Goal: Information Seeking & Learning: Understand process/instructions

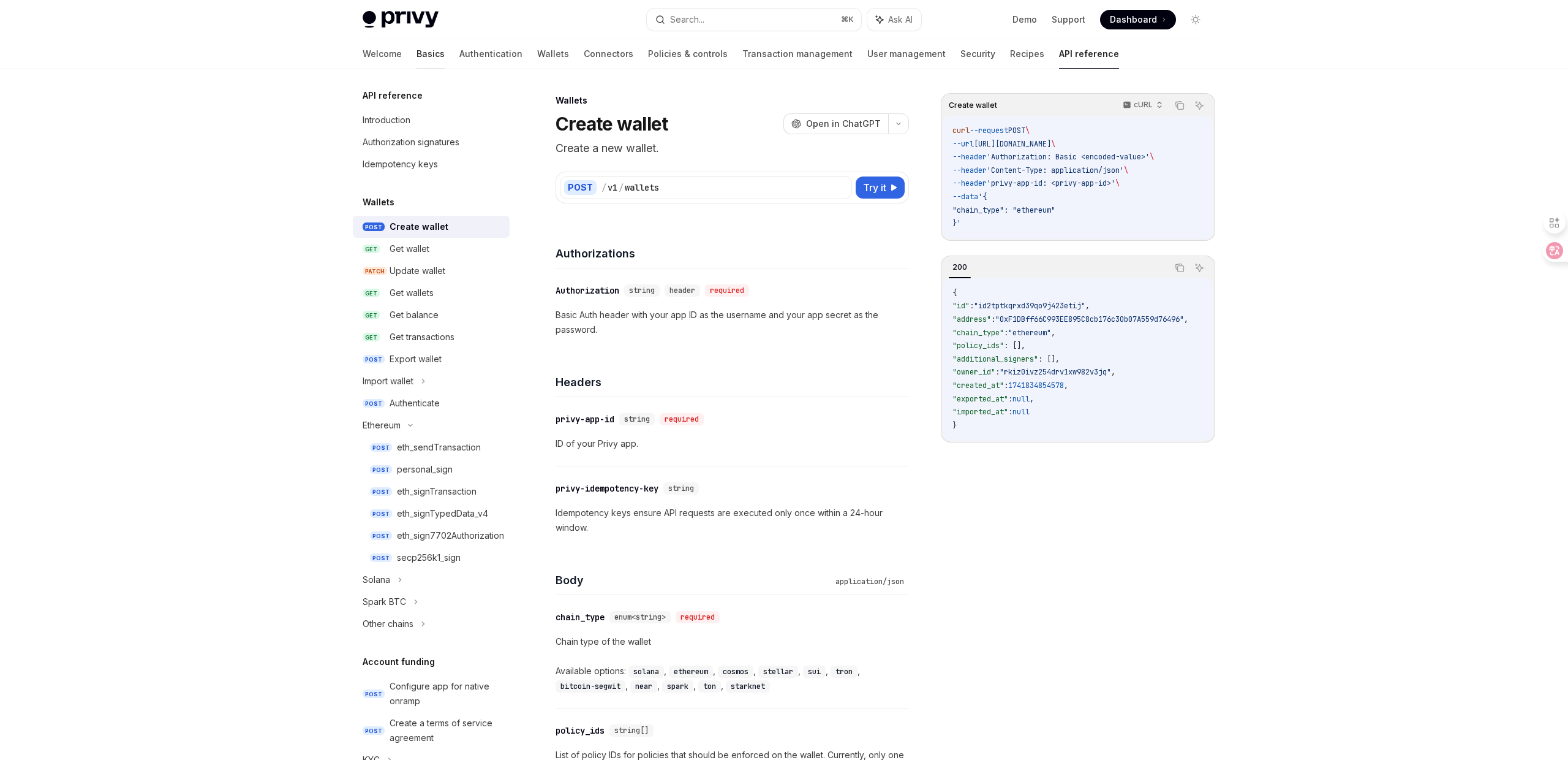
click at [416, 57] on link "Basics" at bounding box center [430, 54] width 28 height 29
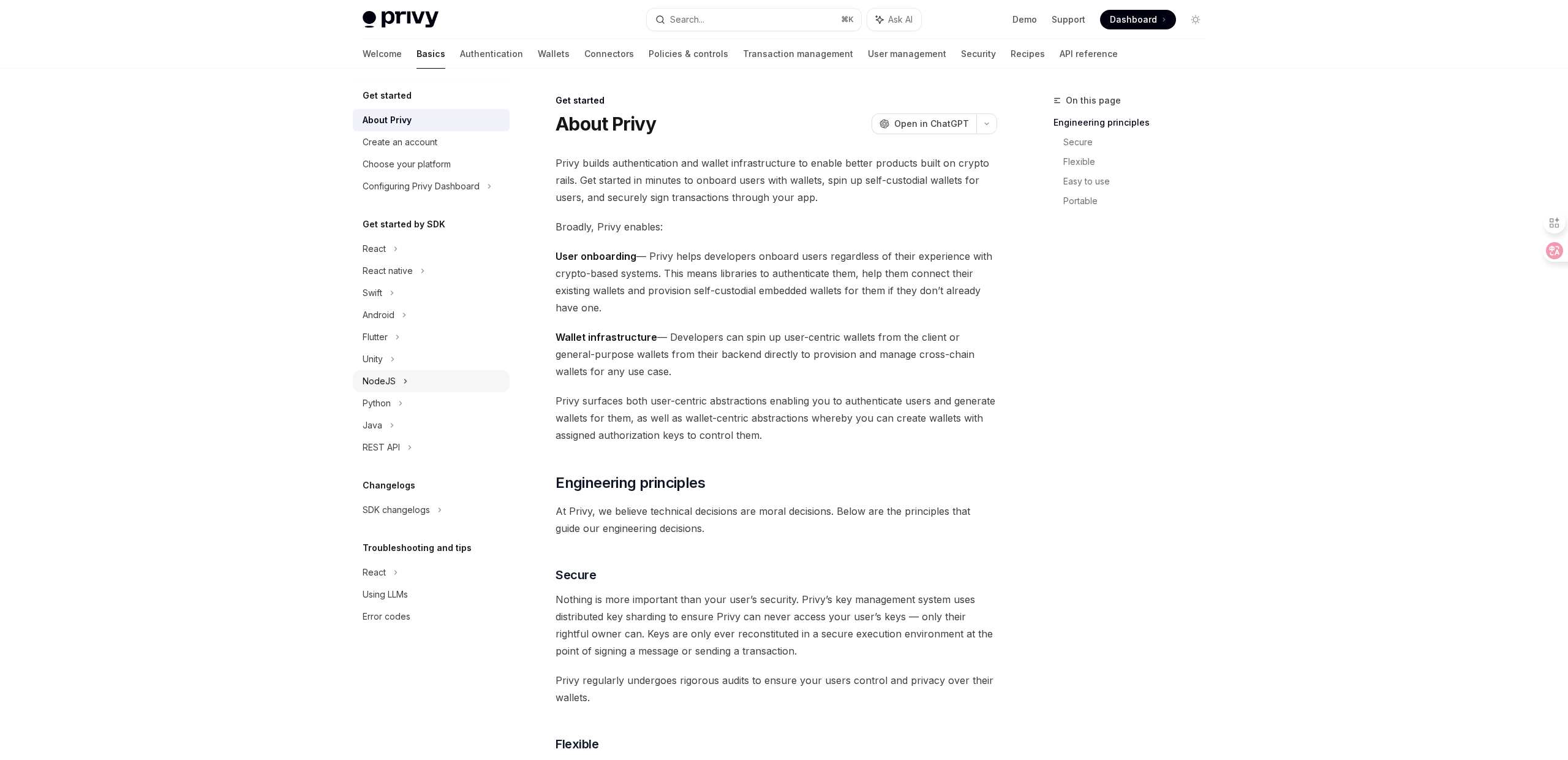
click at [397, 381] on div "NodeJS" at bounding box center [431, 381] width 157 height 22
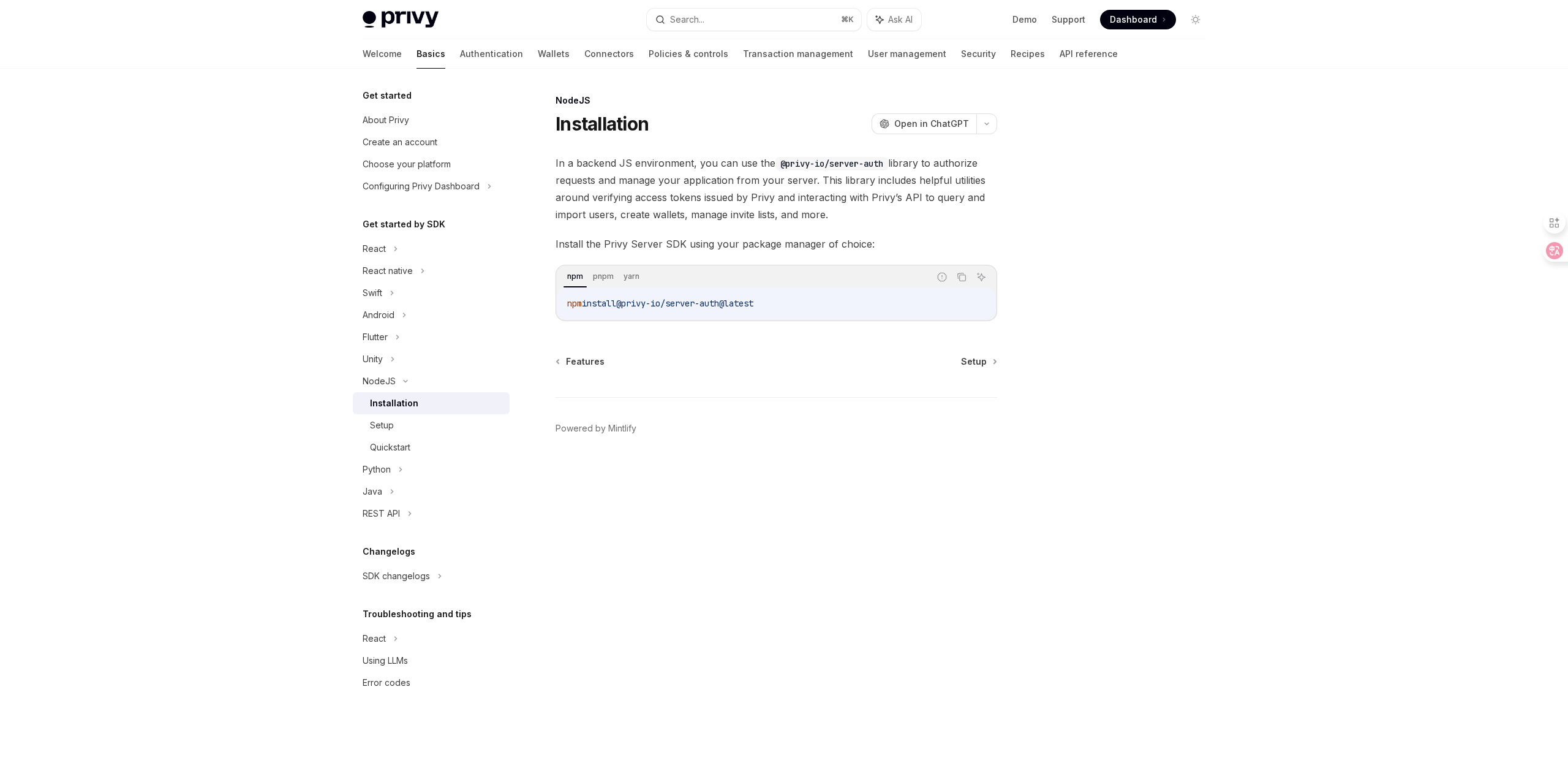
click at [403, 400] on div "Installation" at bounding box center [394, 403] width 48 height 15
click at [419, 424] on div "Setup" at bounding box center [436, 425] width 132 height 15
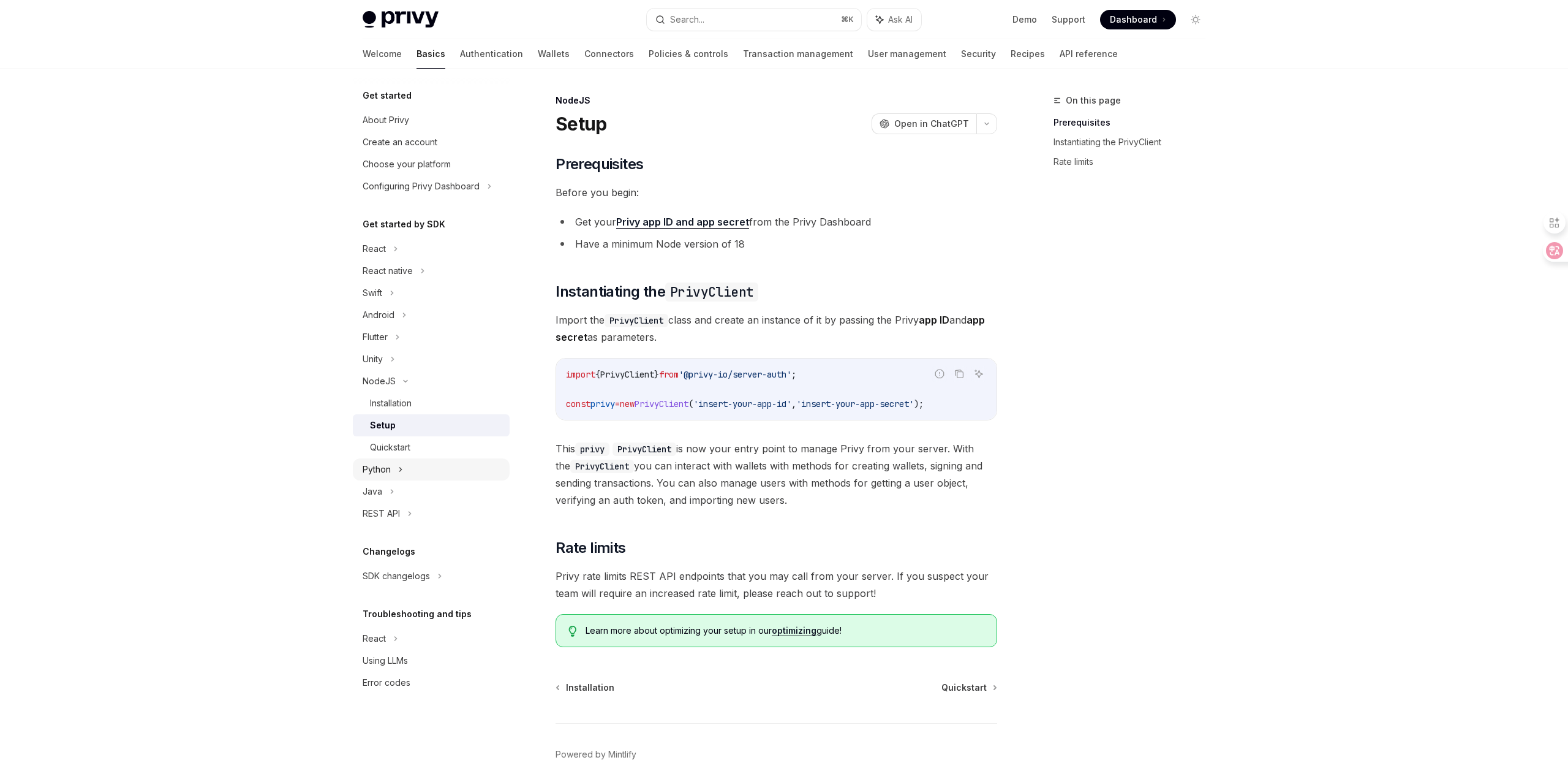
click at [407, 469] on div "Python" at bounding box center [431, 469] width 157 height 22
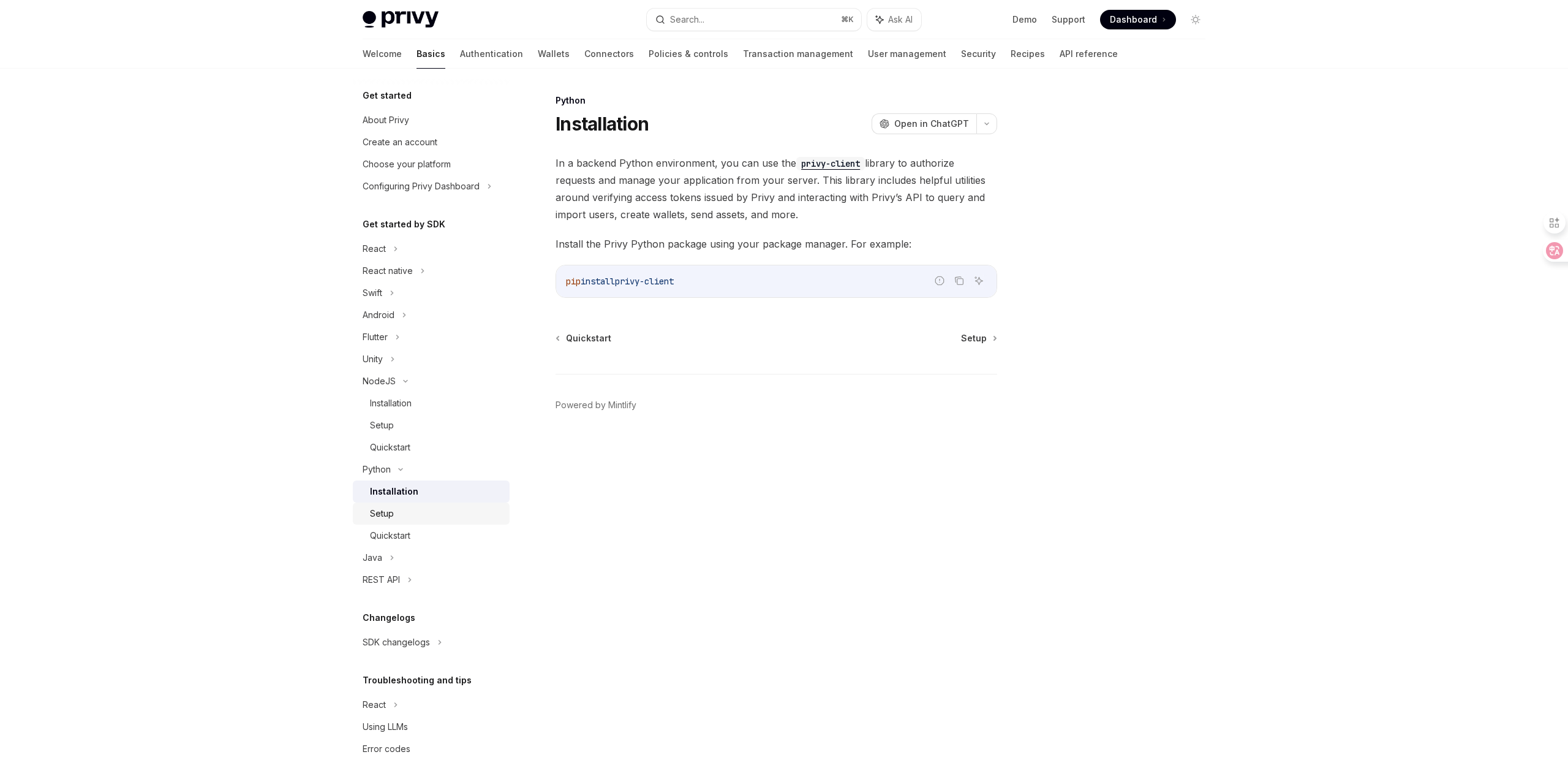
click at [450, 506] on div "Setup" at bounding box center [436, 514] width 132 height 15
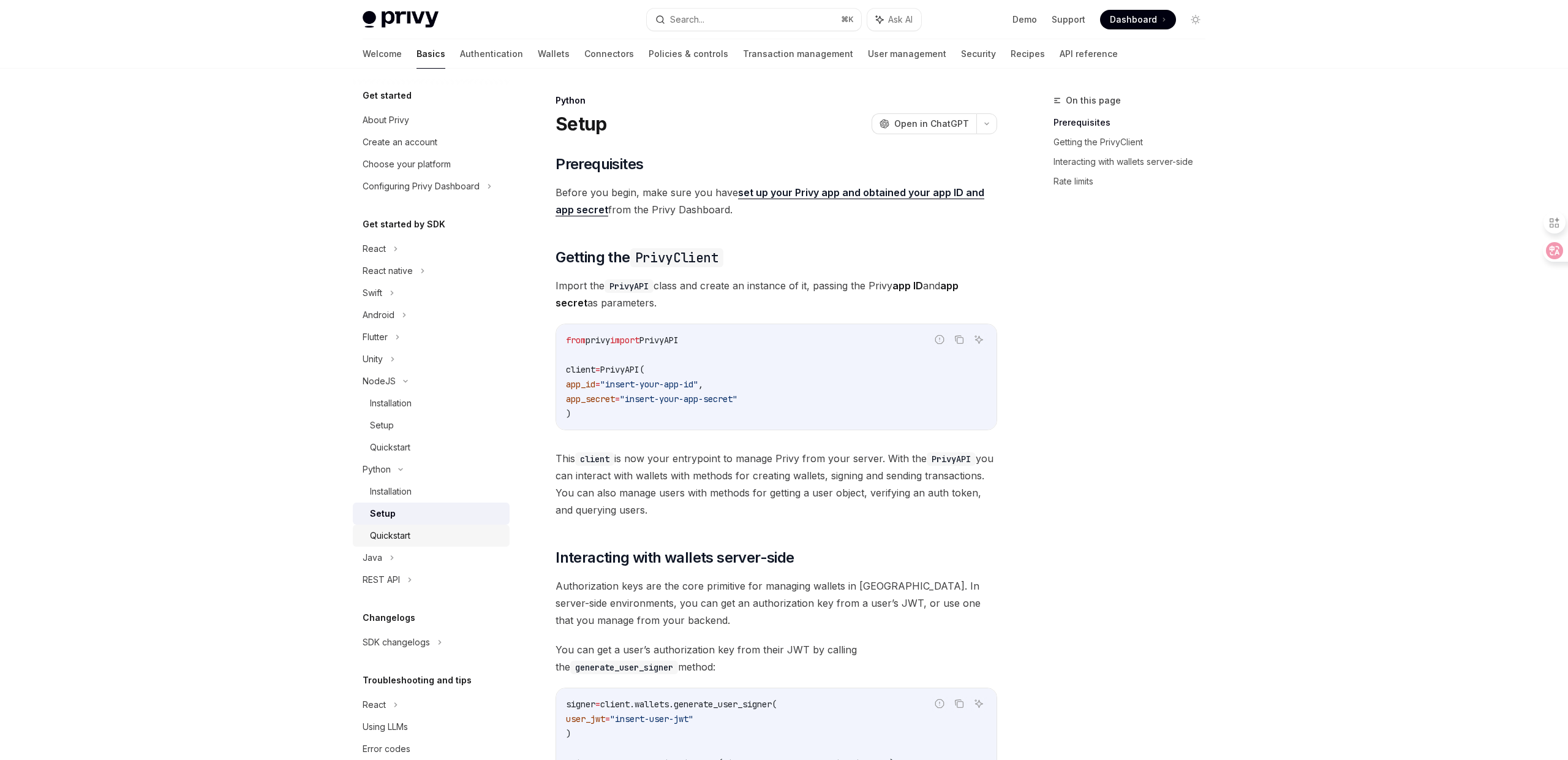
click at [473, 534] on div "Quickstart" at bounding box center [436, 536] width 132 height 15
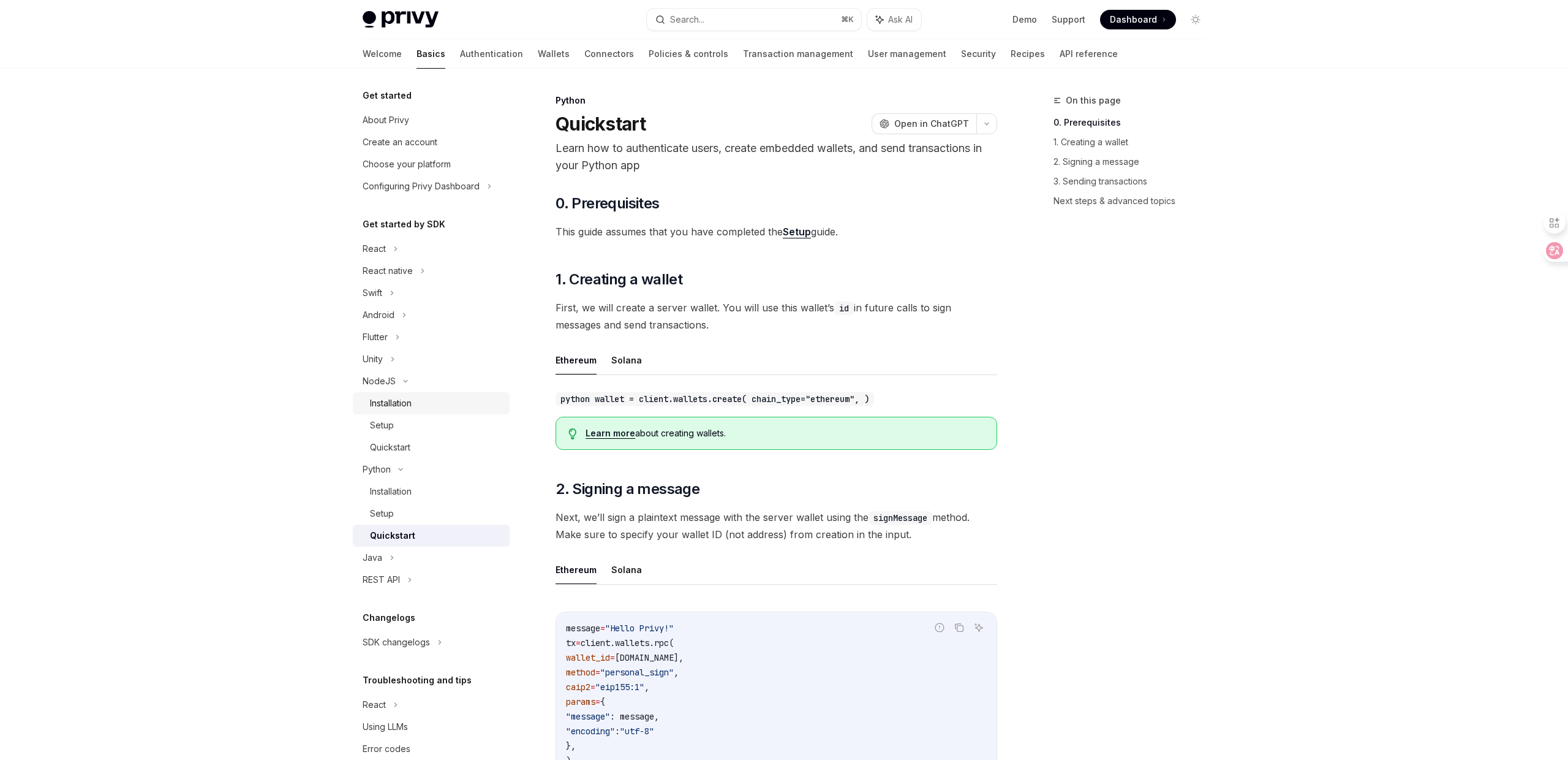
click at [406, 399] on div "Installation" at bounding box center [391, 403] width 42 height 15
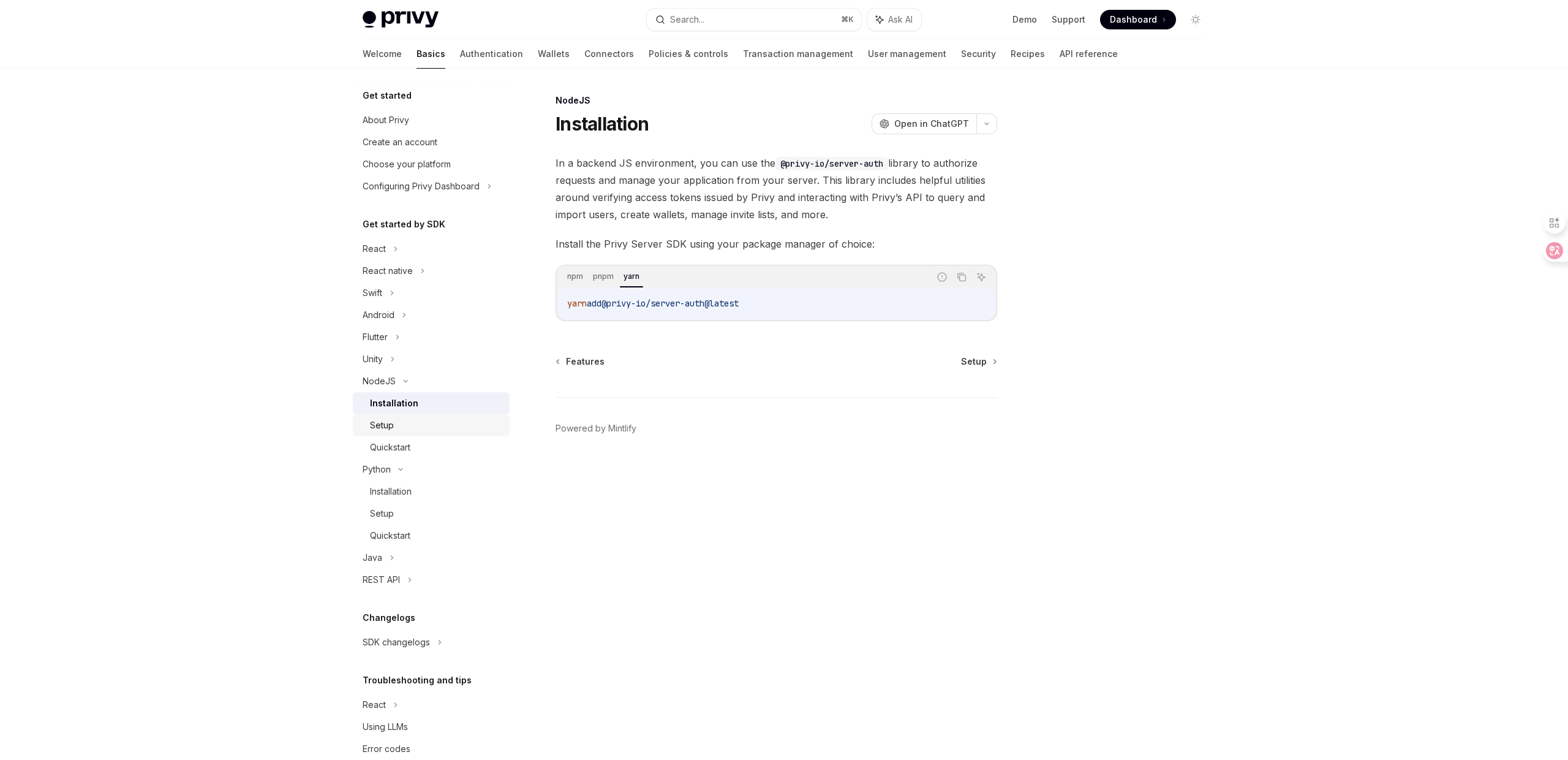
click at [416, 426] on div "Setup" at bounding box center [436, 425] width 132 height 15
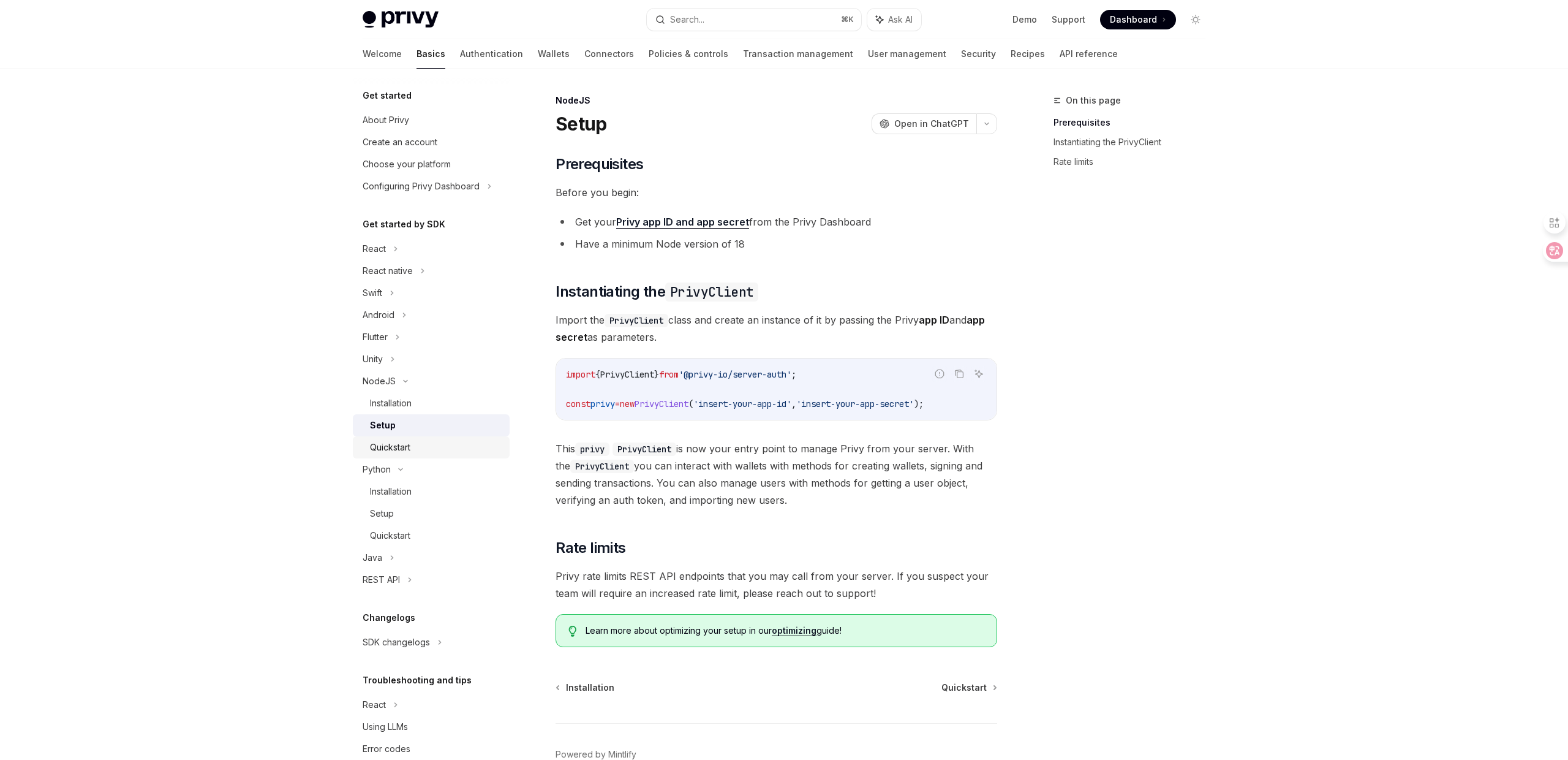
click at [443, 457] on link "Quickstart" at bounding box center [431, 447] width 157 height 22
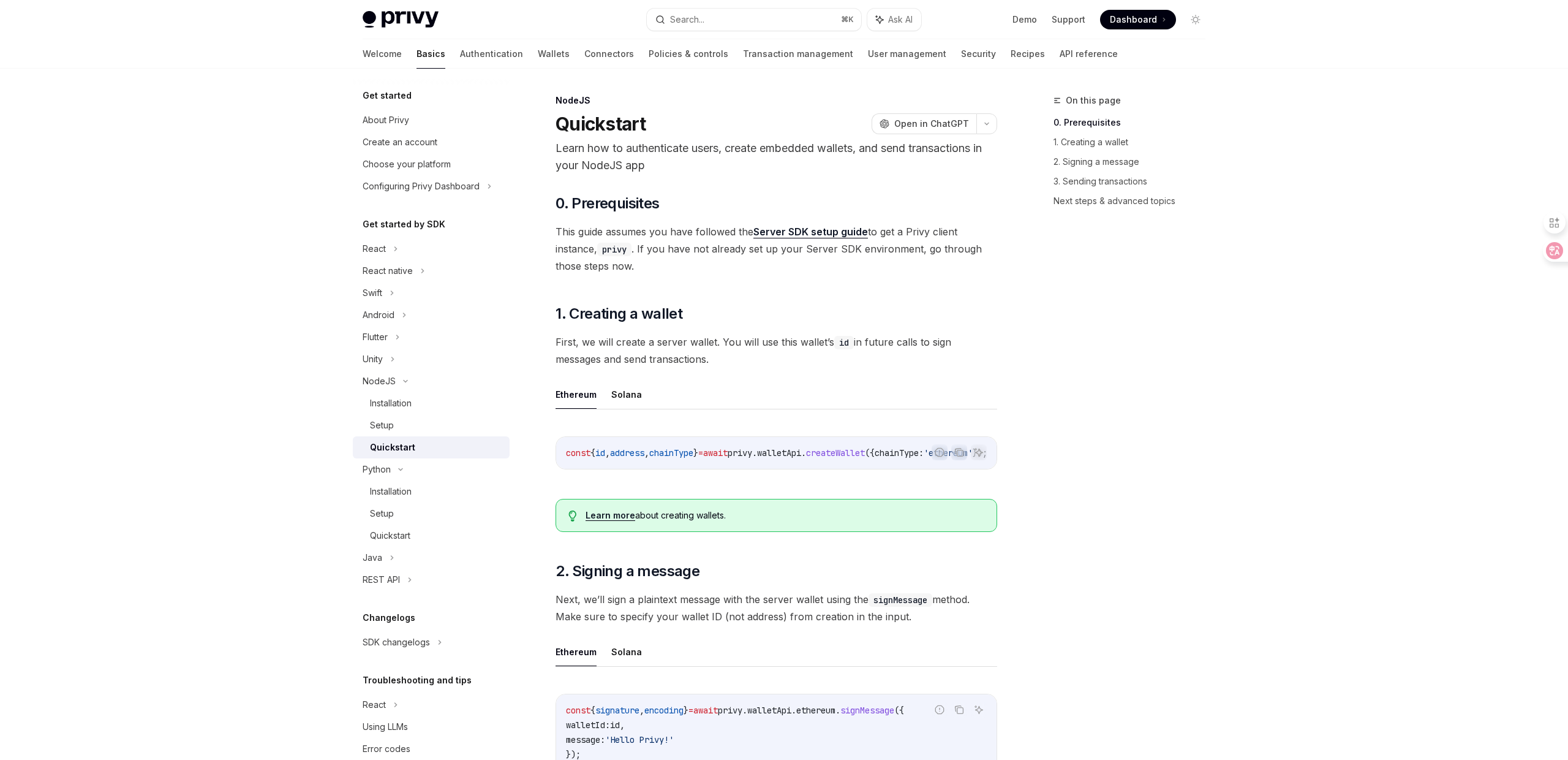
click at [411, 226] on h5 "Get started by SDK" at bounding box center [404, 224] width 83 height 15
click at [402, 491] on div "Installation" at bounding box center [391, 492] width 42 height 15
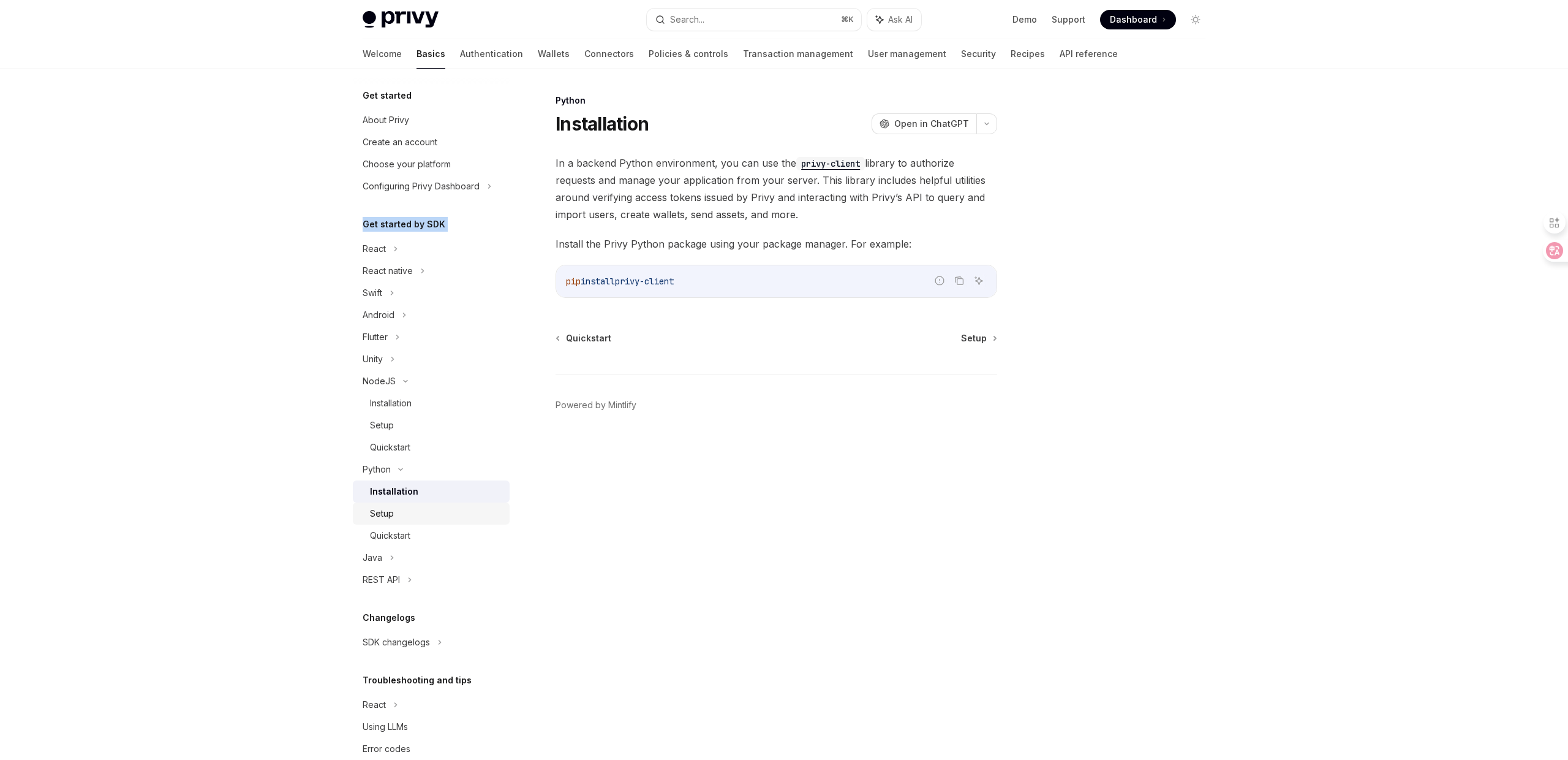
click at [423, 511] on div "Setup" at bounding box center [436, 514] width 132 height 15
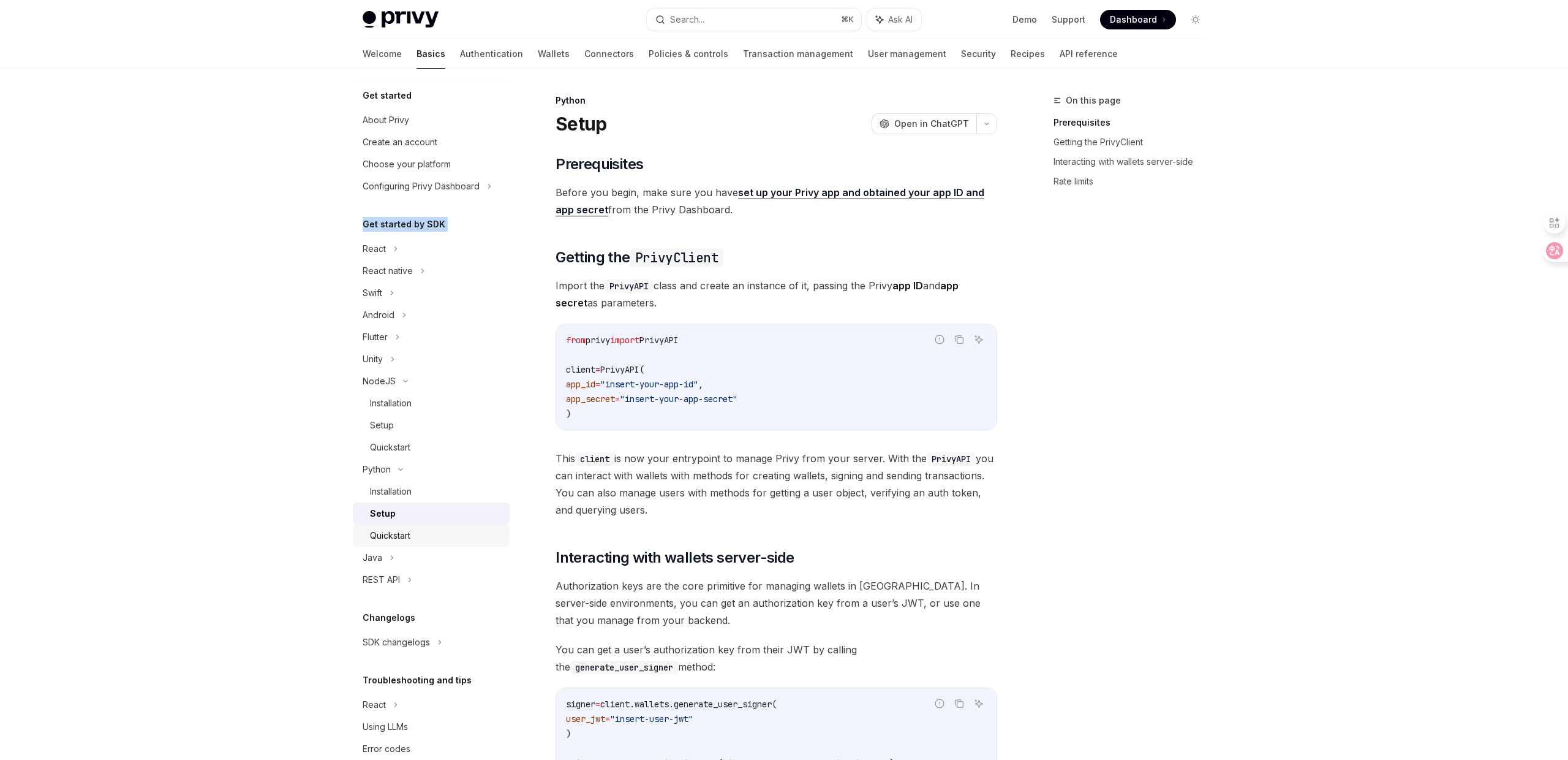
click at [441, 532] on div "Quickstart" at bounding box center [436, 536] width 132 height 15
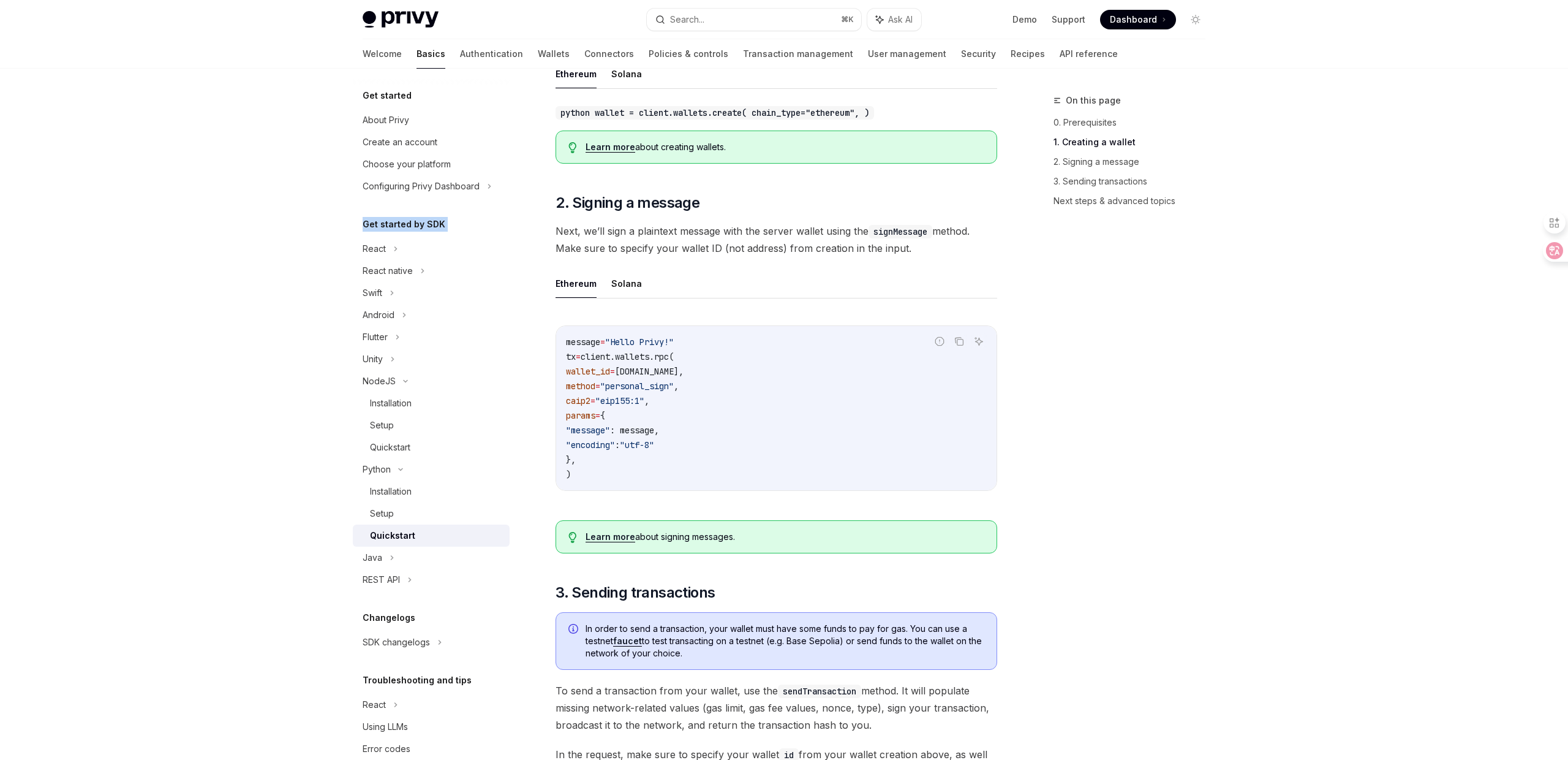
scroll to position [287, 0]
click at [398, 513] on div "Setup" at bounding box center [436, 514] width 132 height 15
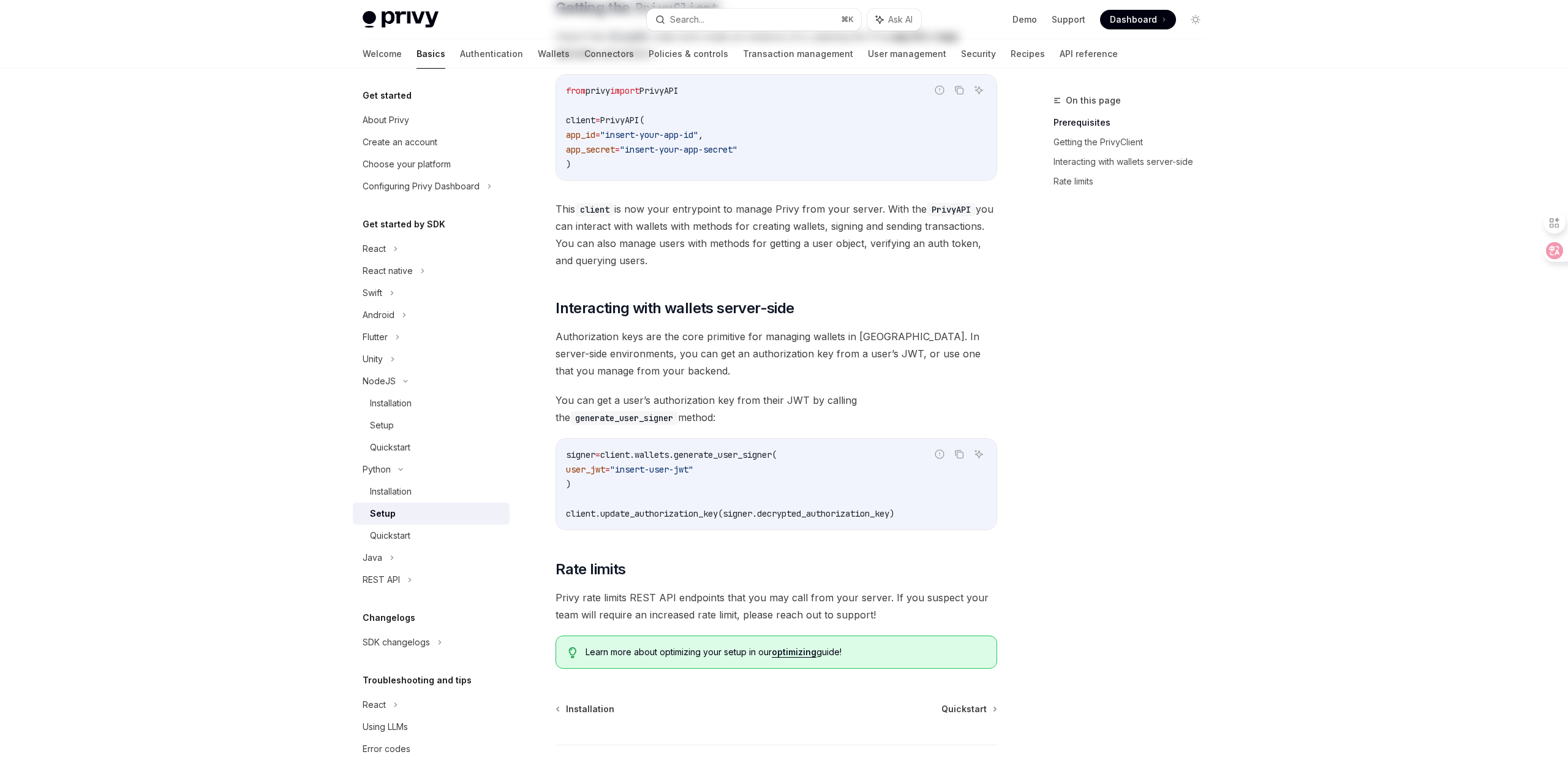
scroll to position [340, 0]
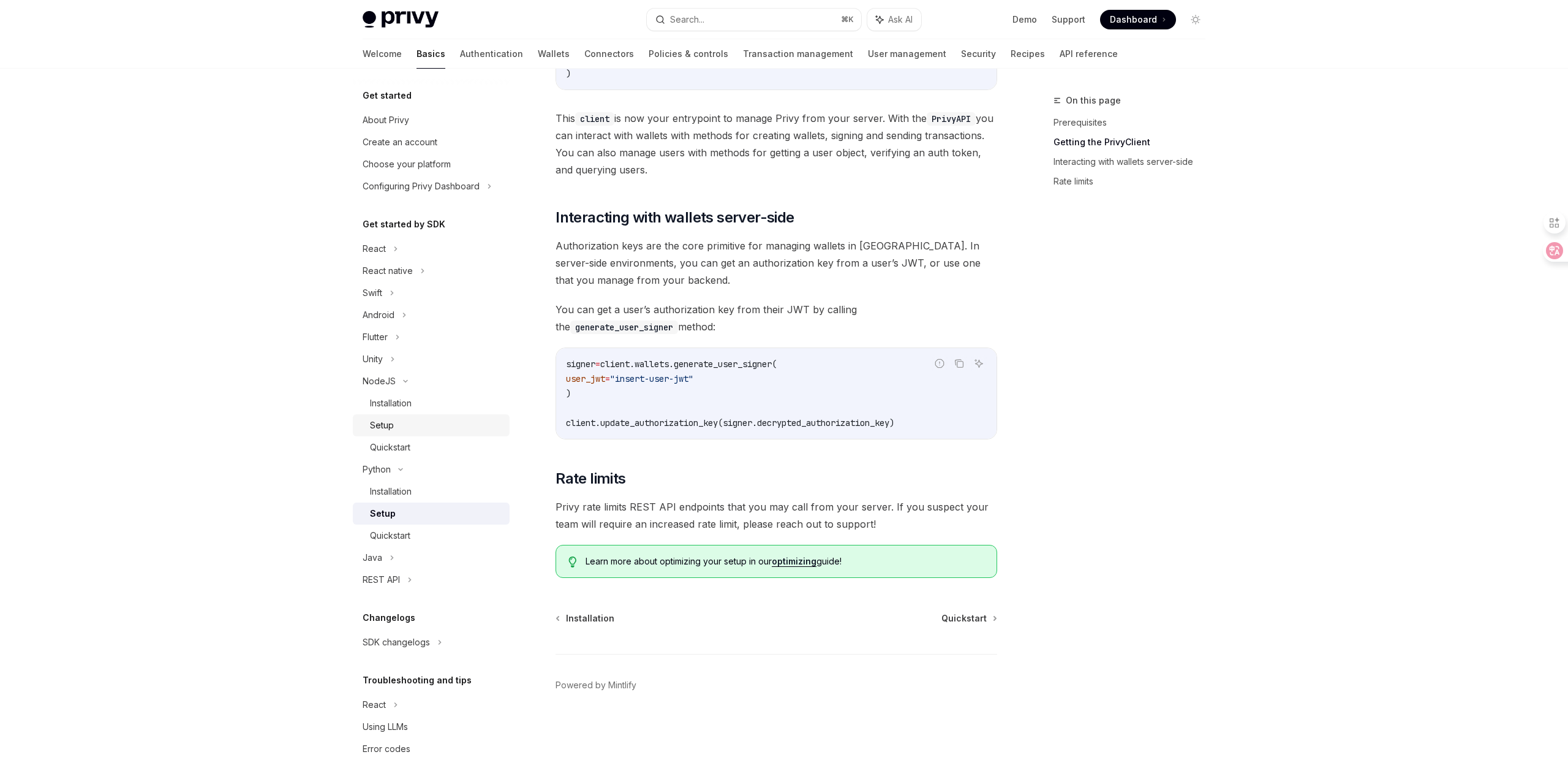
click at [427, 424] on div "Setup" at bounding box center [436, 425] width 132 height 15
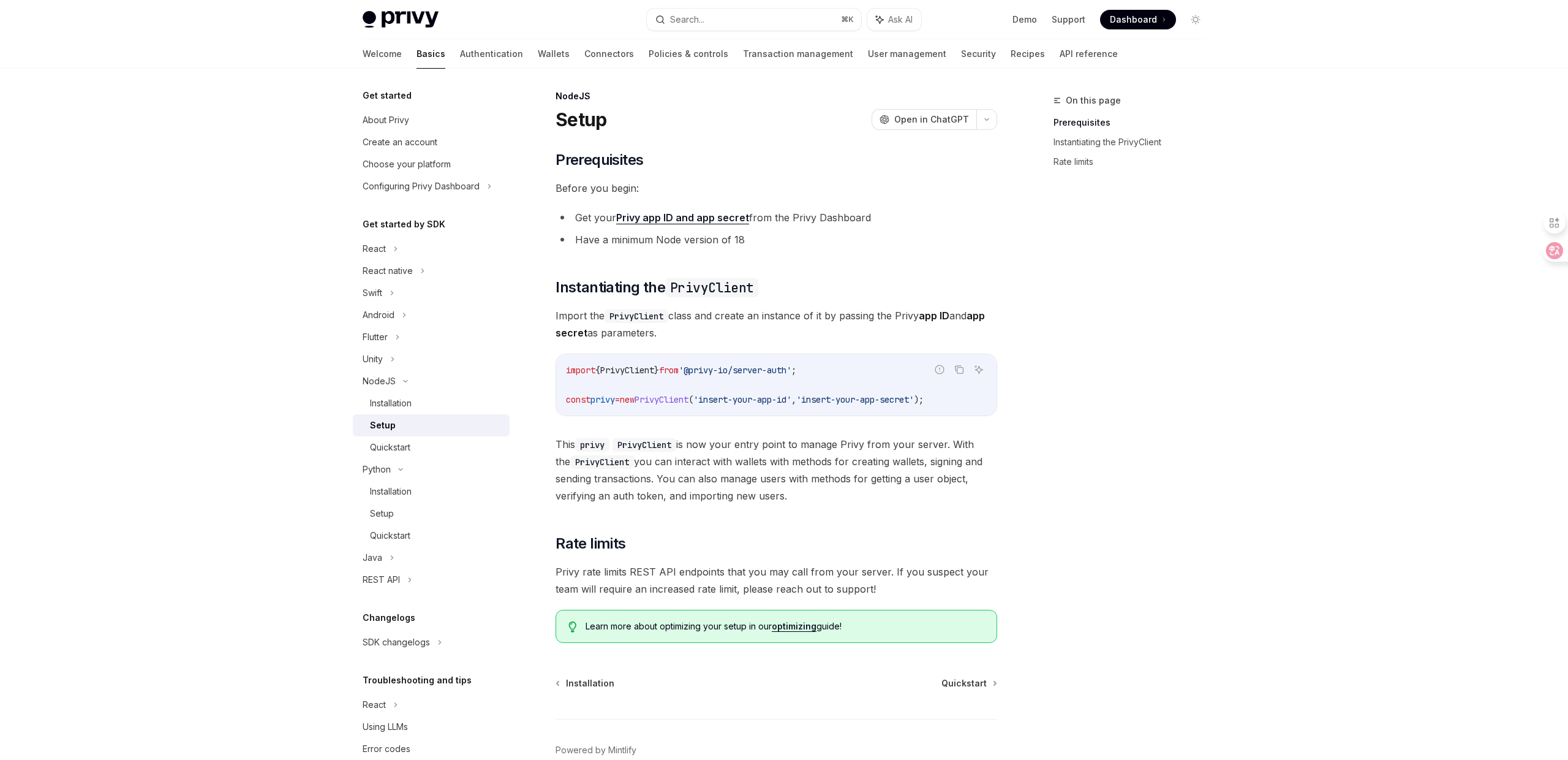
scroll to position [3, 0]
click at [410, 574] on icon at bounding box center [410, 580] width 5 height 15
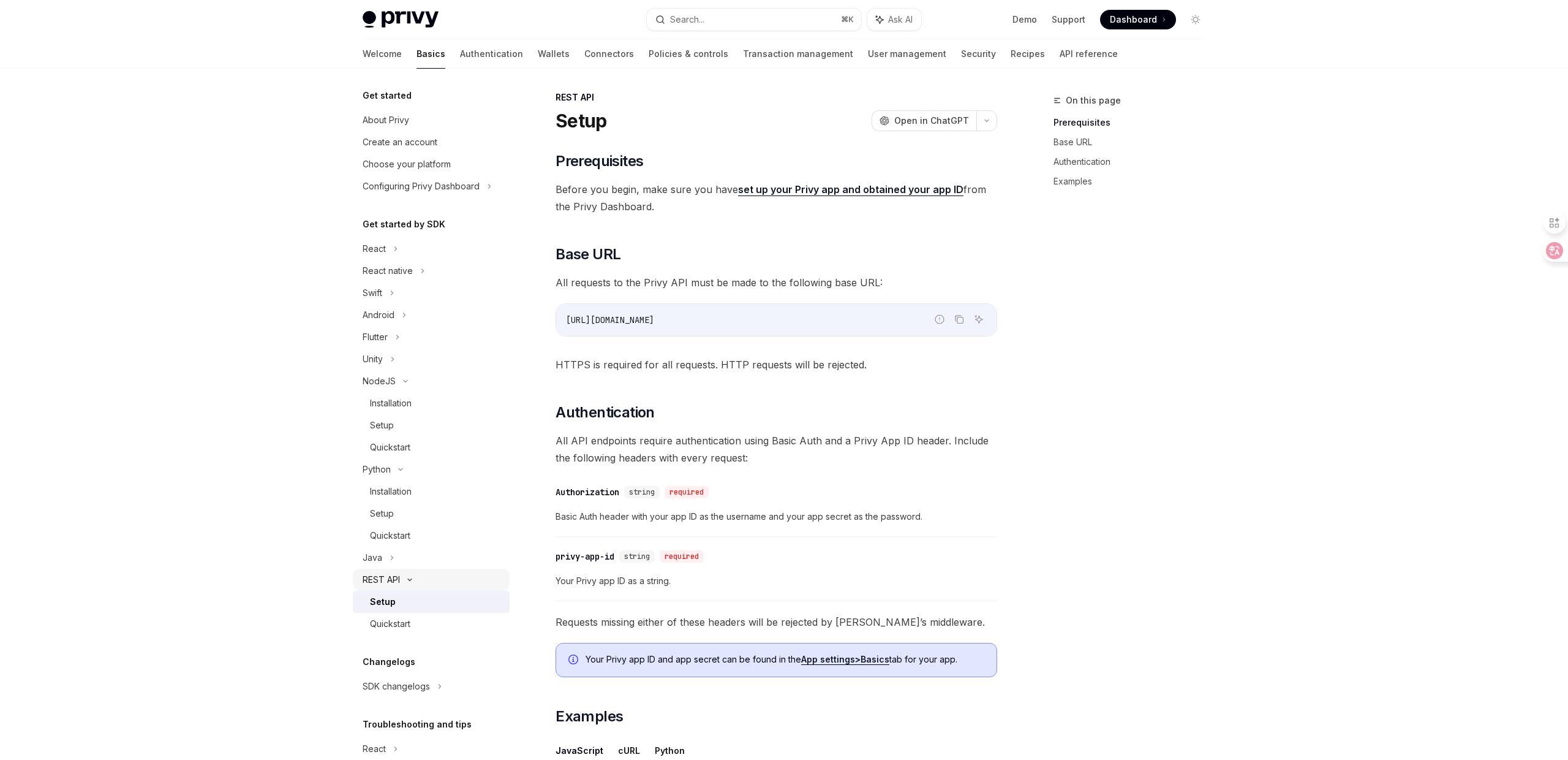
click at [410, 574] on div "REST API" at bounding box center [431, 580] width 157 height 22
click at [399, 249] on div "React" at bounding box center [431, 248] width 157 height 22
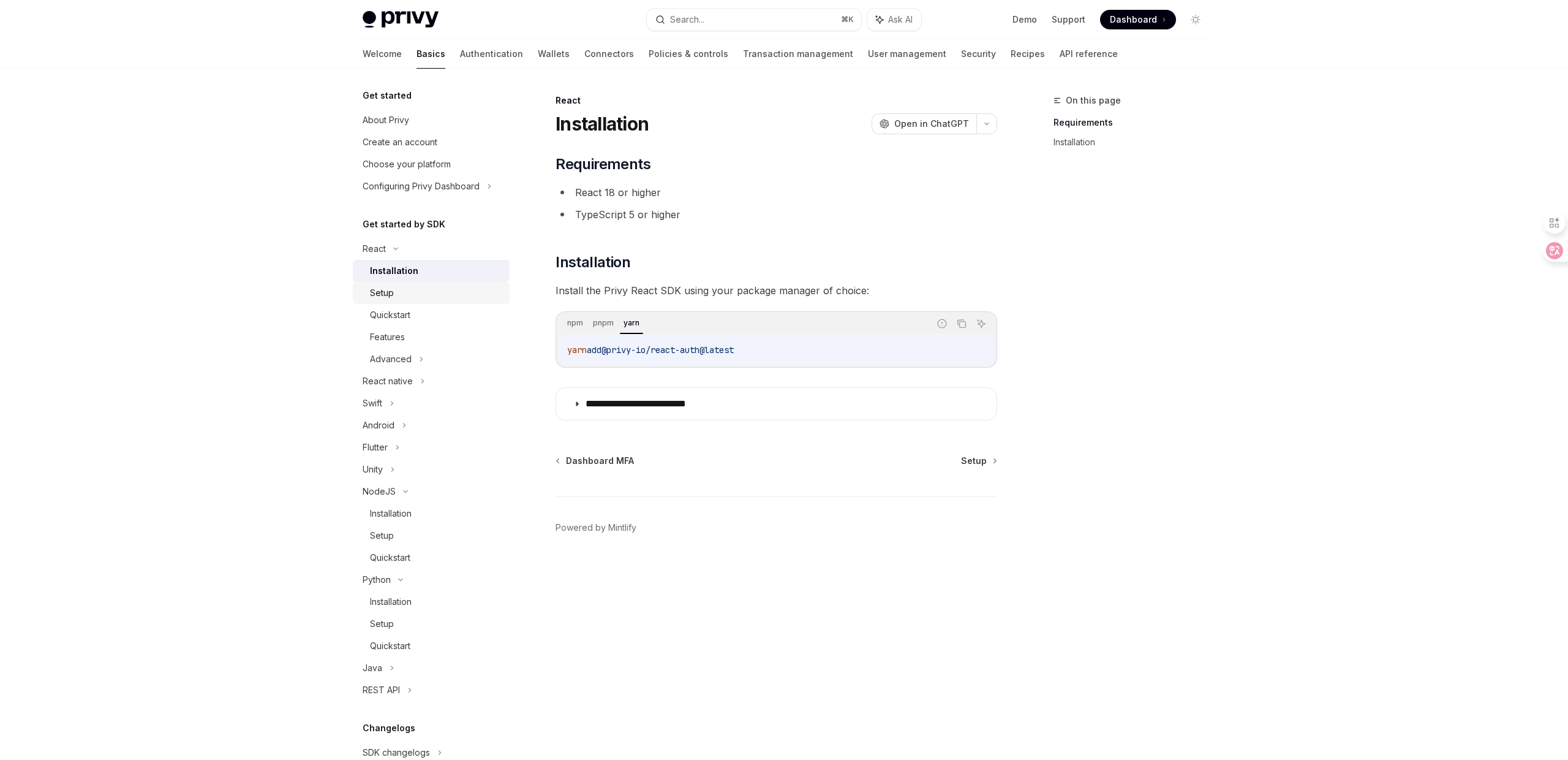
click at [454, 282] on link "Setup" at bounding box center [431, 293] width 157 height 22
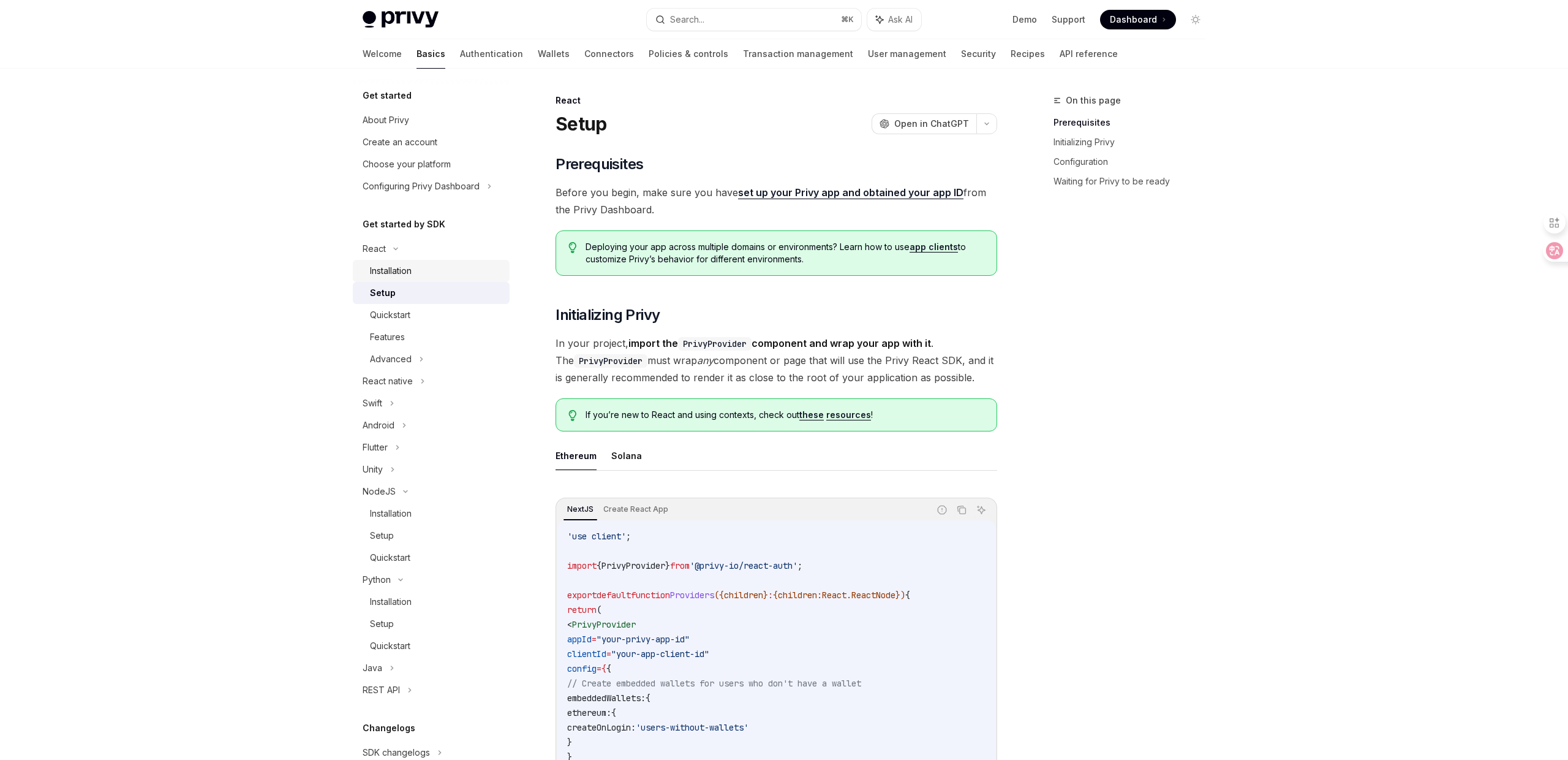
click at [453, 271] on div "Installation" at bounding box center [436, 271] width 132 height 15
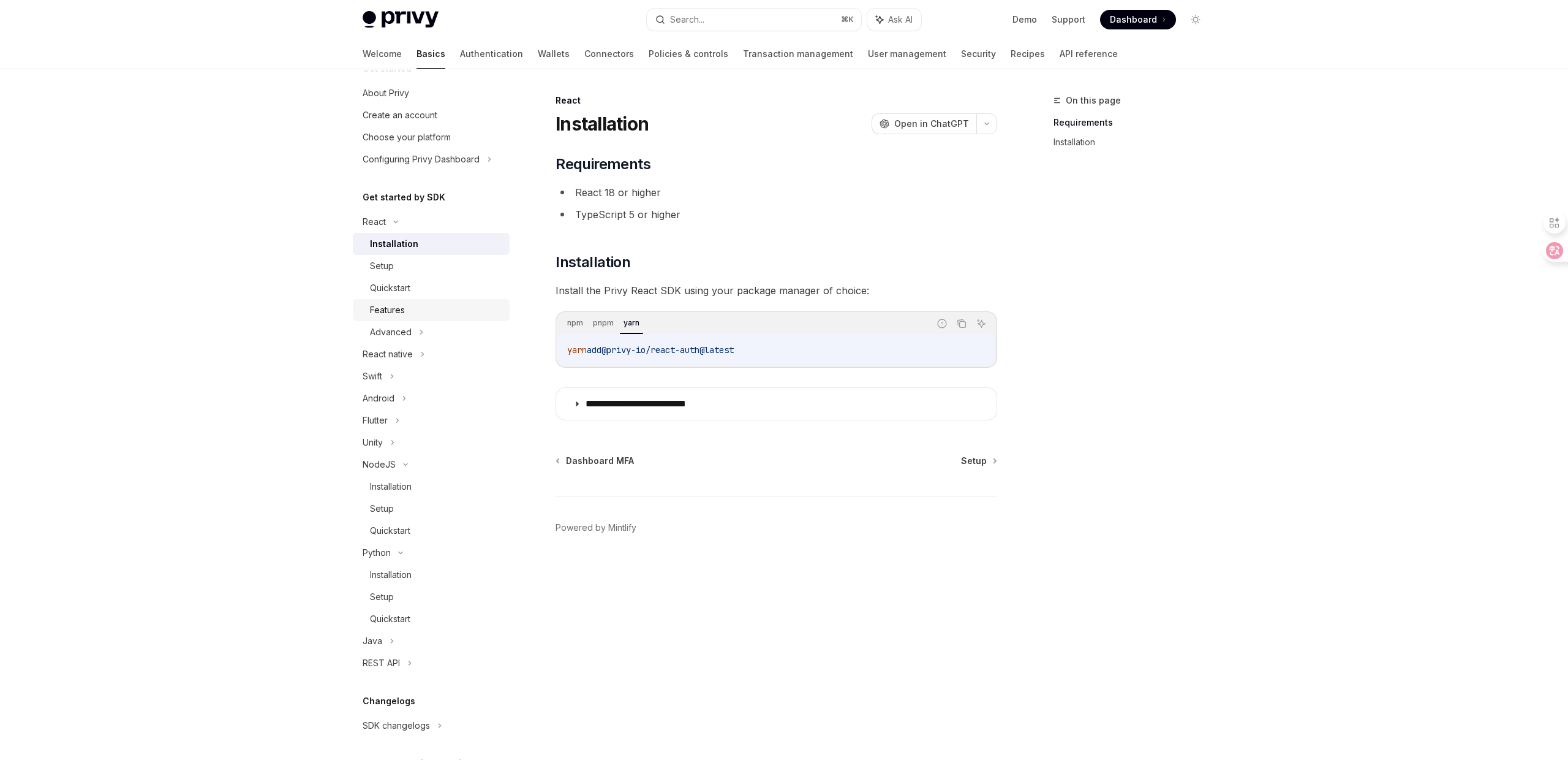
scroll to position [23, 0]
click at [427, 271] on div "Setup" at bounding box center [436, 270] width 132 height 15
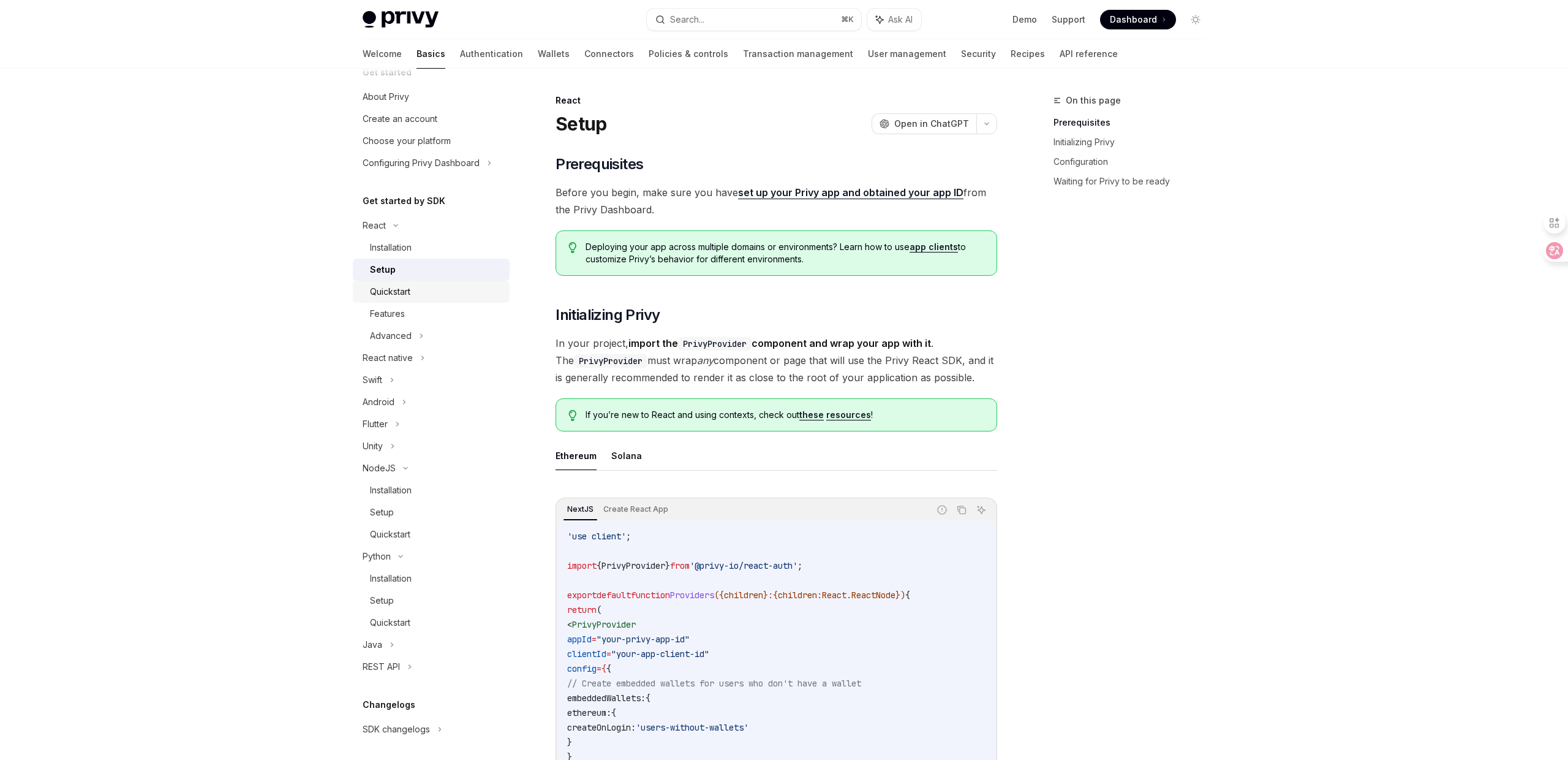
click at [447, 284] on div "Quickstart" at bounding box center [436, 292] width 132 height 15
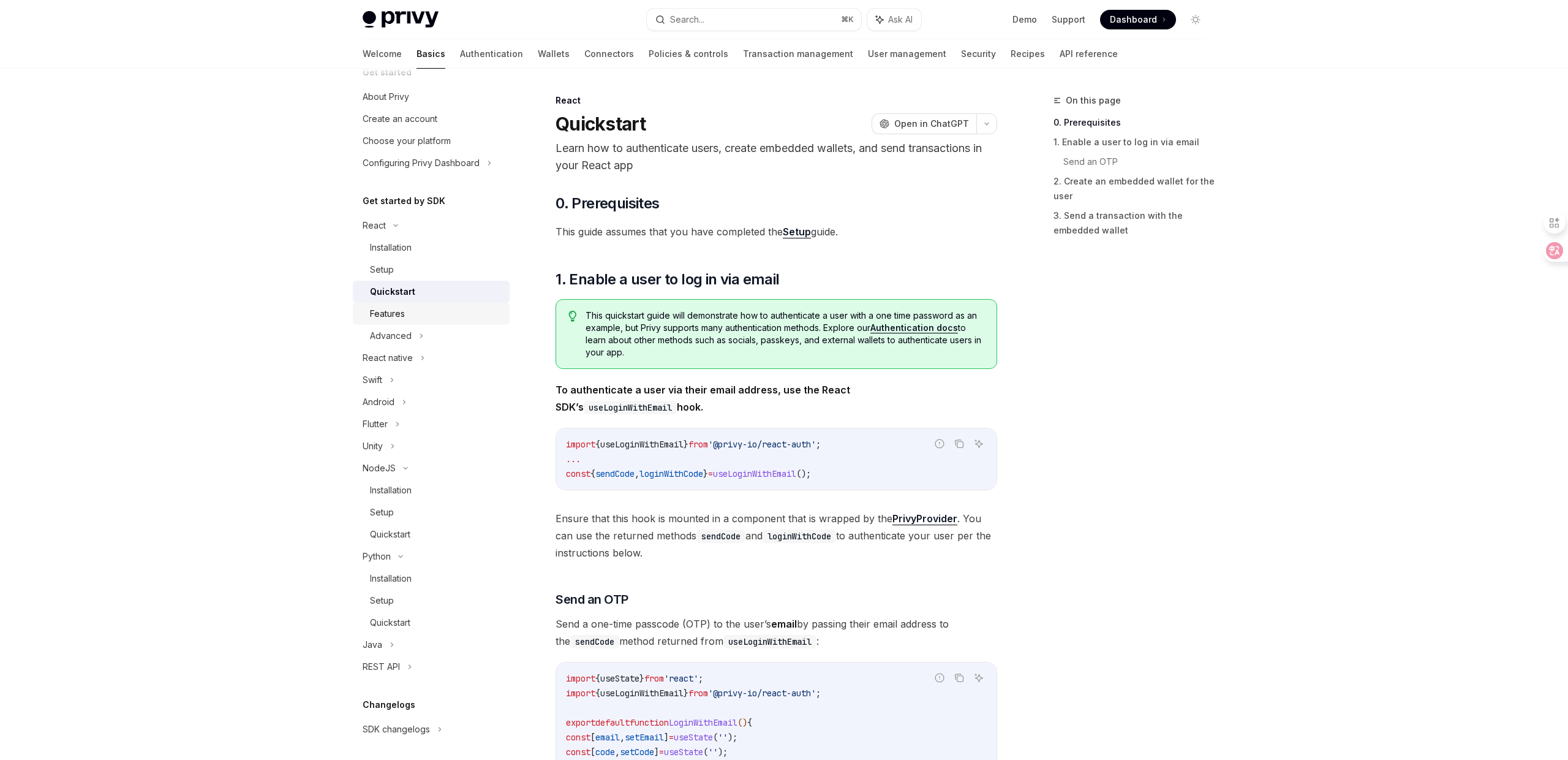
click at [454, 311] on div "Features" at bounding box center [436, 314] width 132 height 15
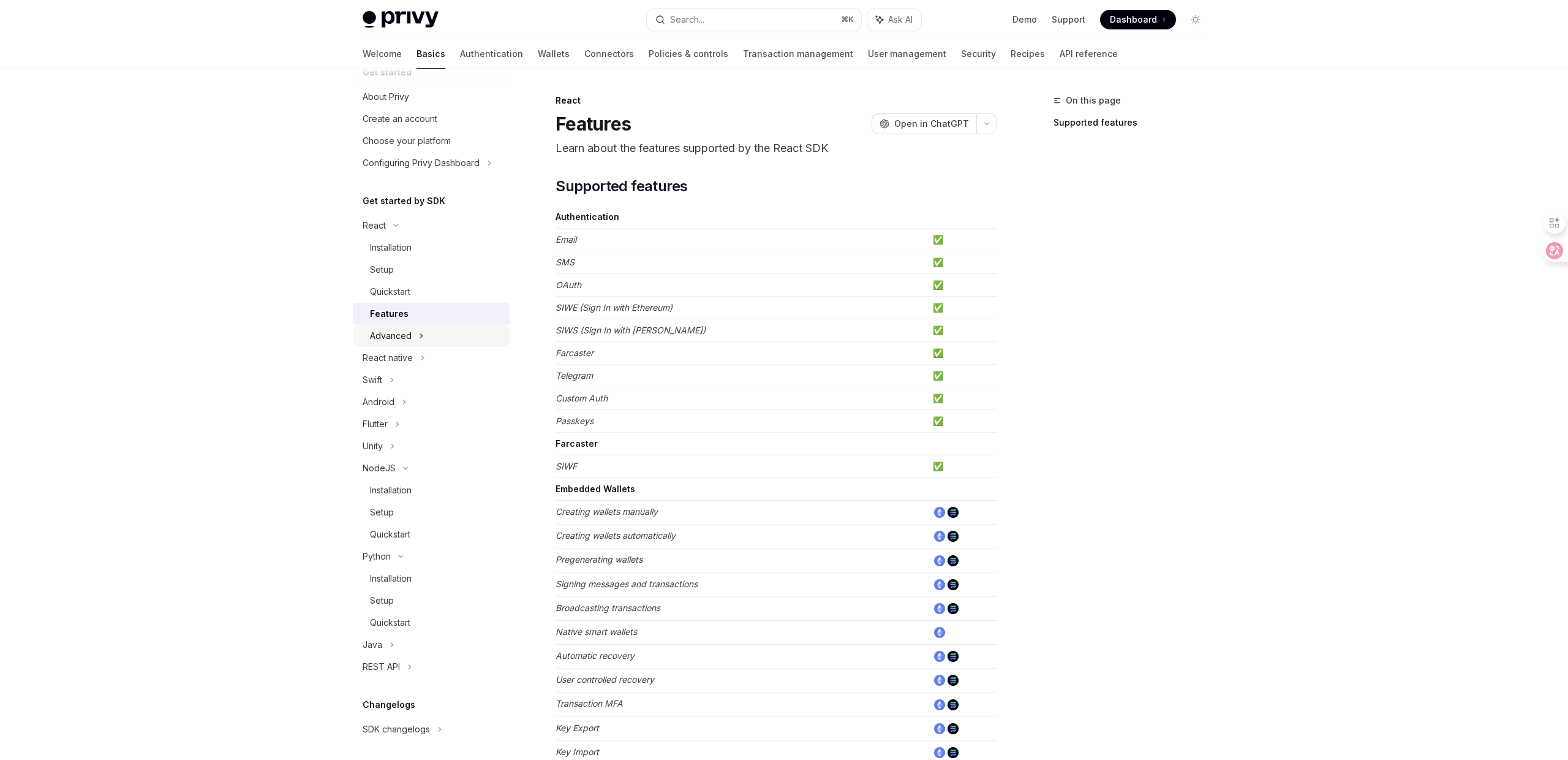
click at [445, 332] on div "Advanced" at bounding box center [431, 336] width 157 height 22
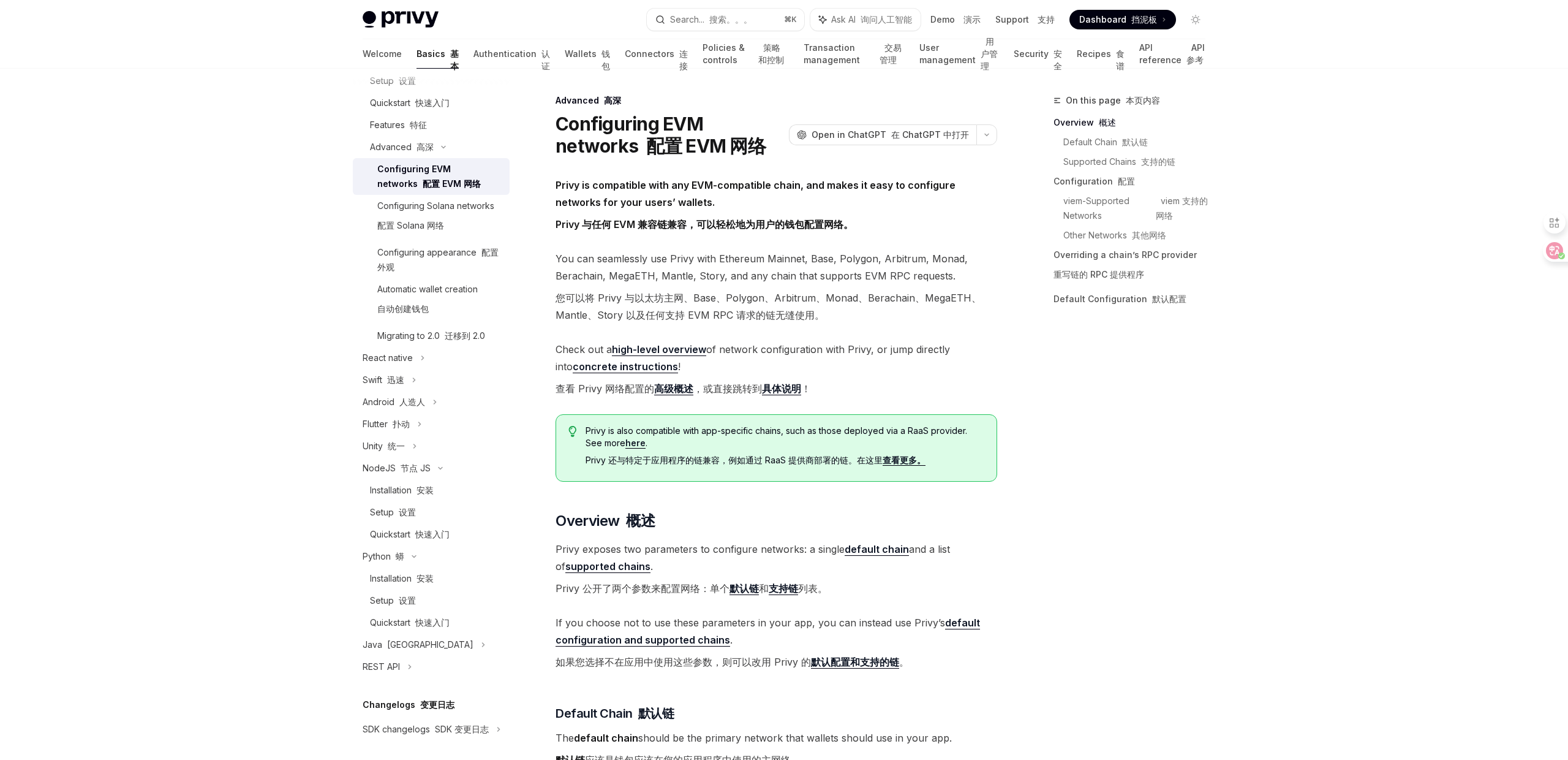
scroll to position [134, 0]
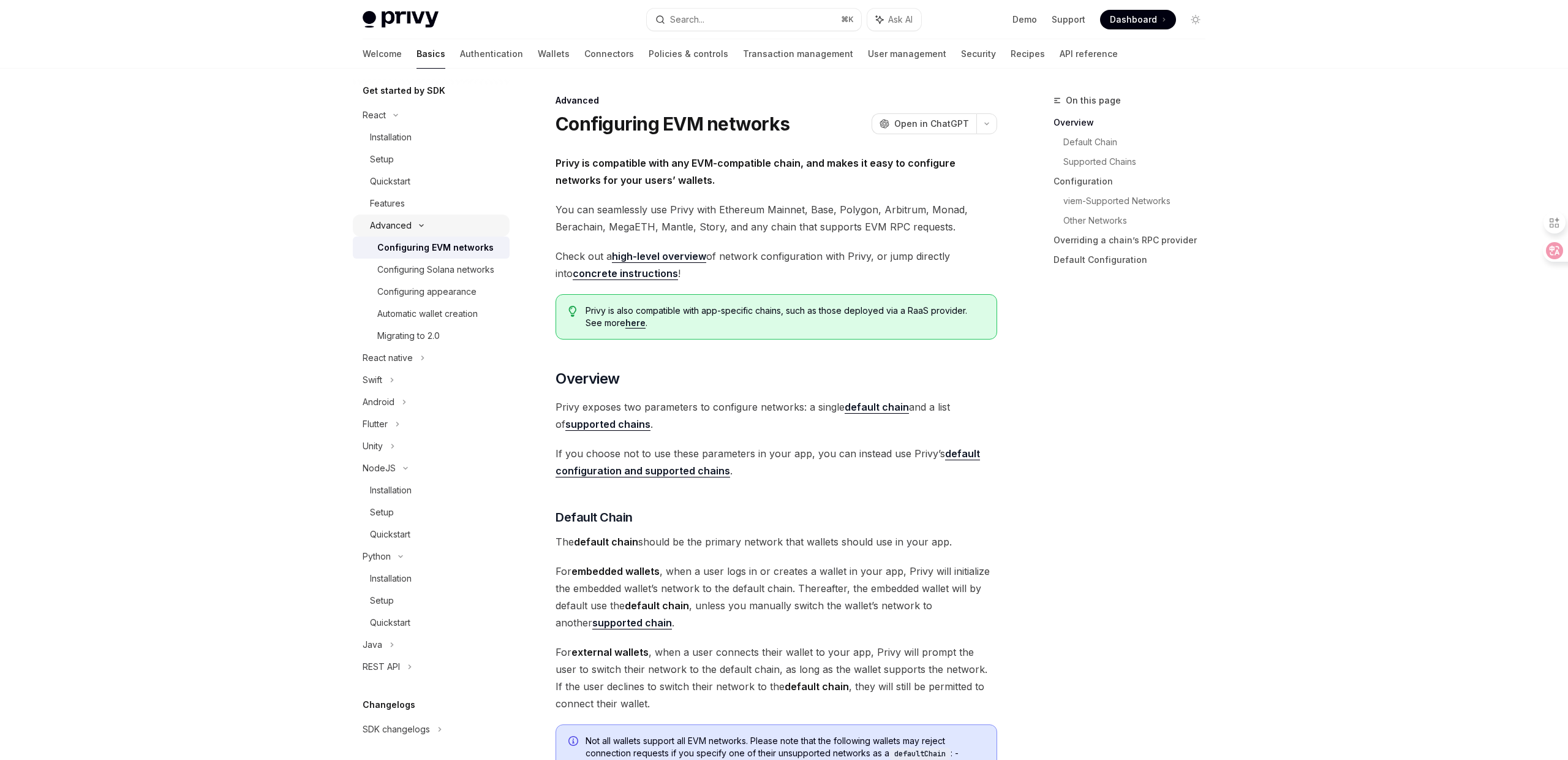
click at [428, 227] on div "Advanced" at bounding box center [431, 226] width 157 height 22
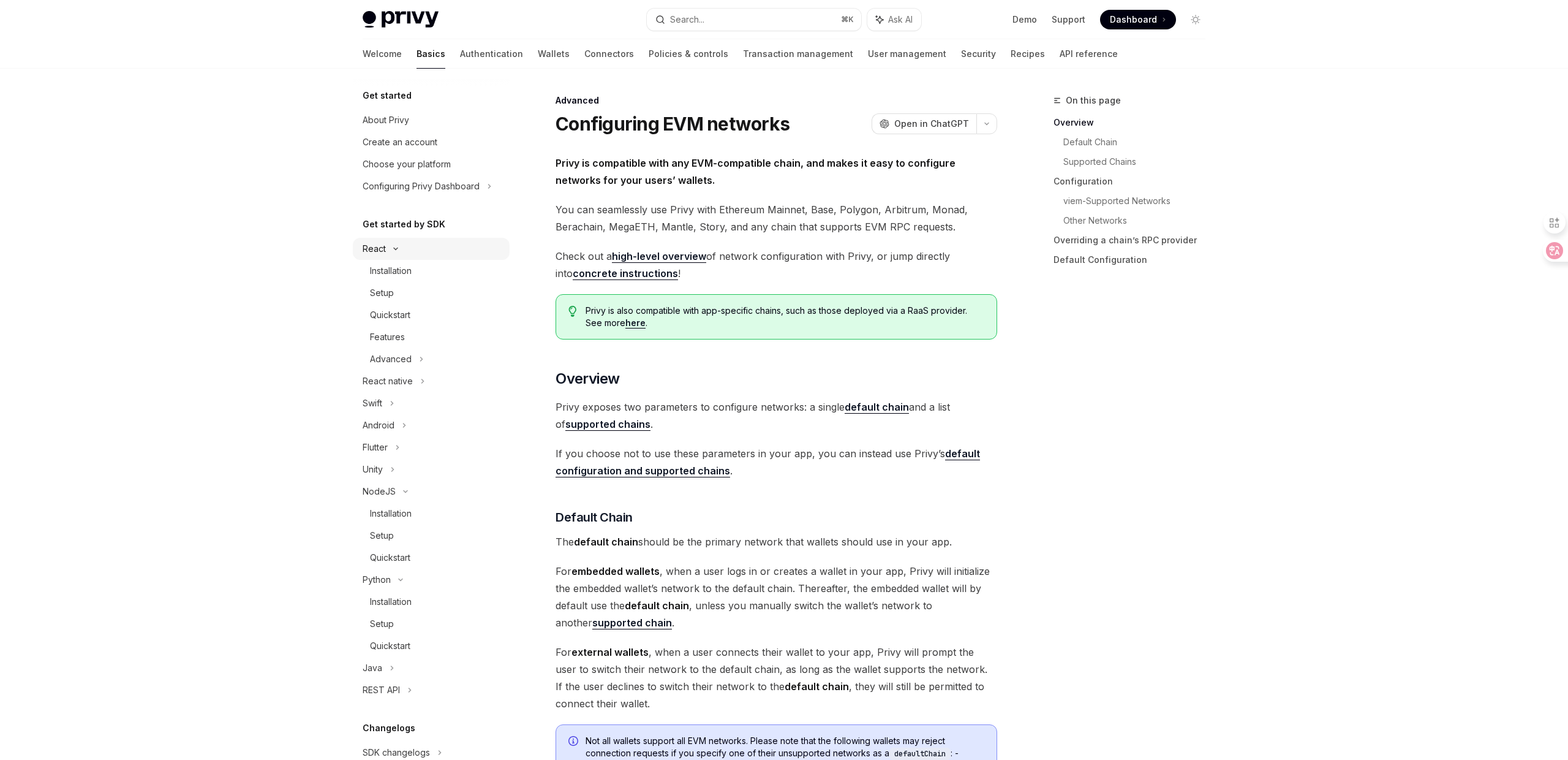
click at [397, 245] on div "React" at bounding box center [431, 248] width 157 height 22
click at [416, 316] on div "Android" at bounding box center [431, 315] width 157 height 22
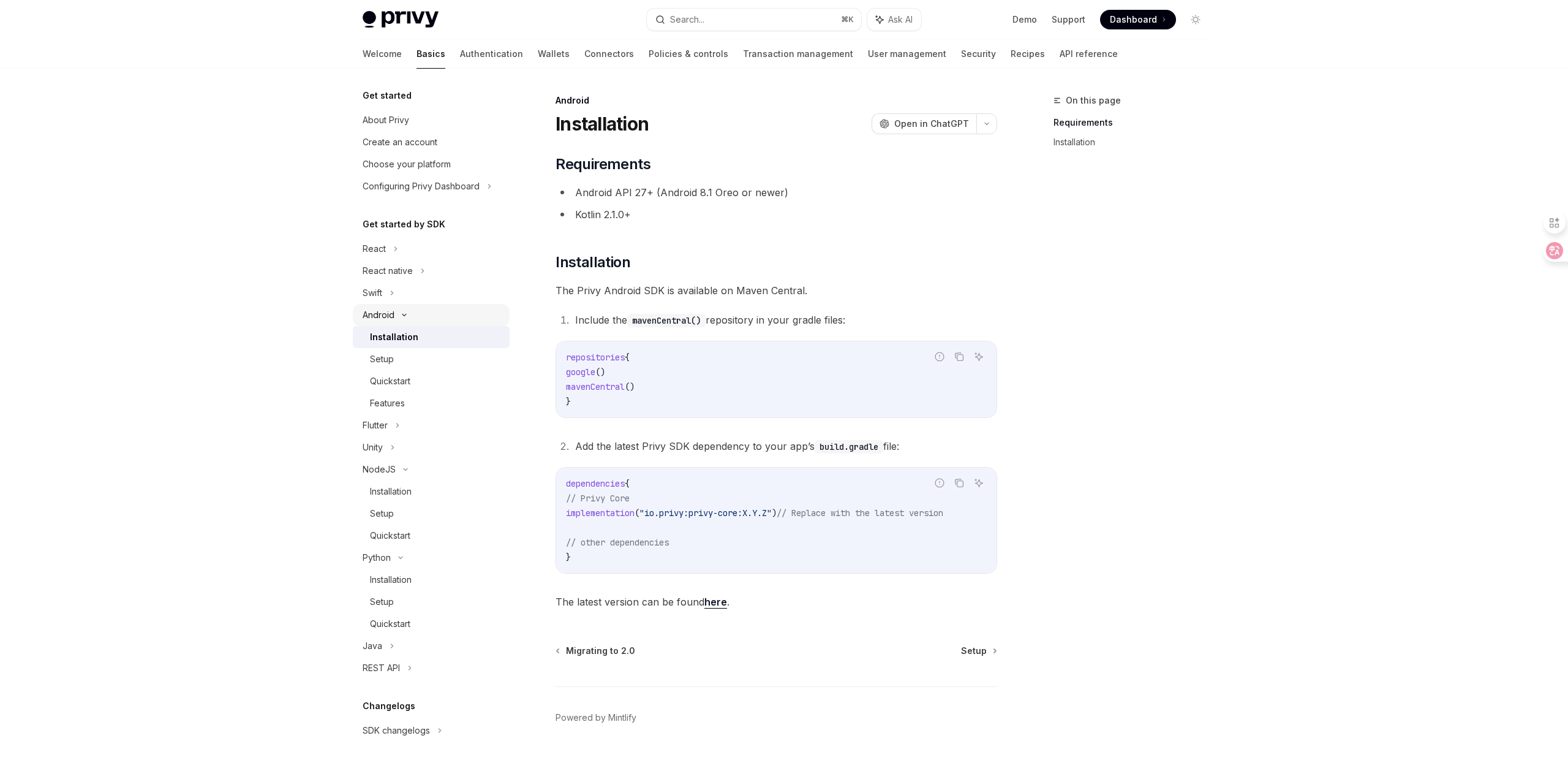
click at [408, 314] on icon at bounding box center [404, 315] width 15 height 5
click at [445, 253] on div "React" at bounding box center [431, 248] width 157 height 22
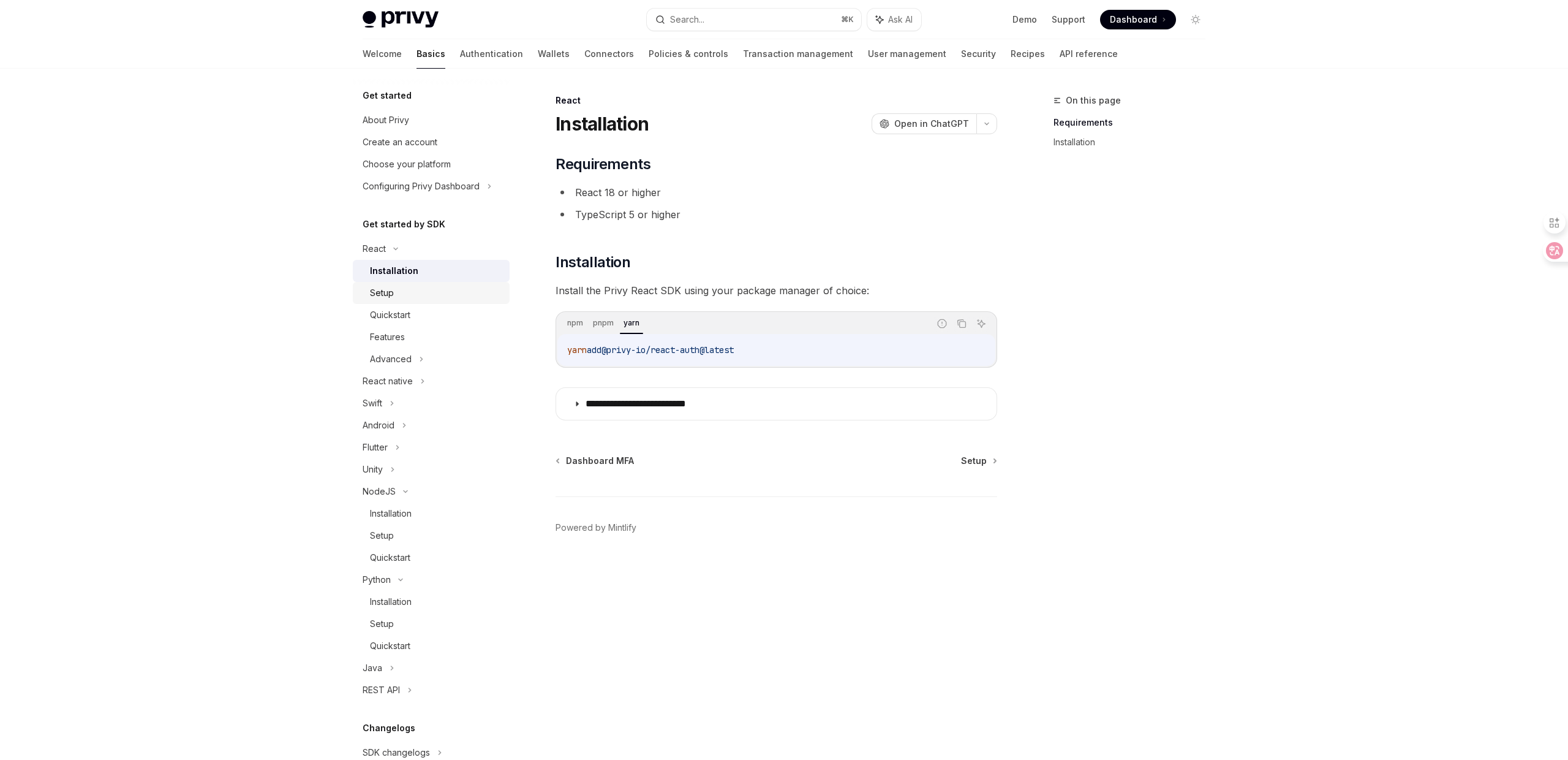
click at [475, 282] on link "Setup" at bounding box center [431, 293] width 157 height 22
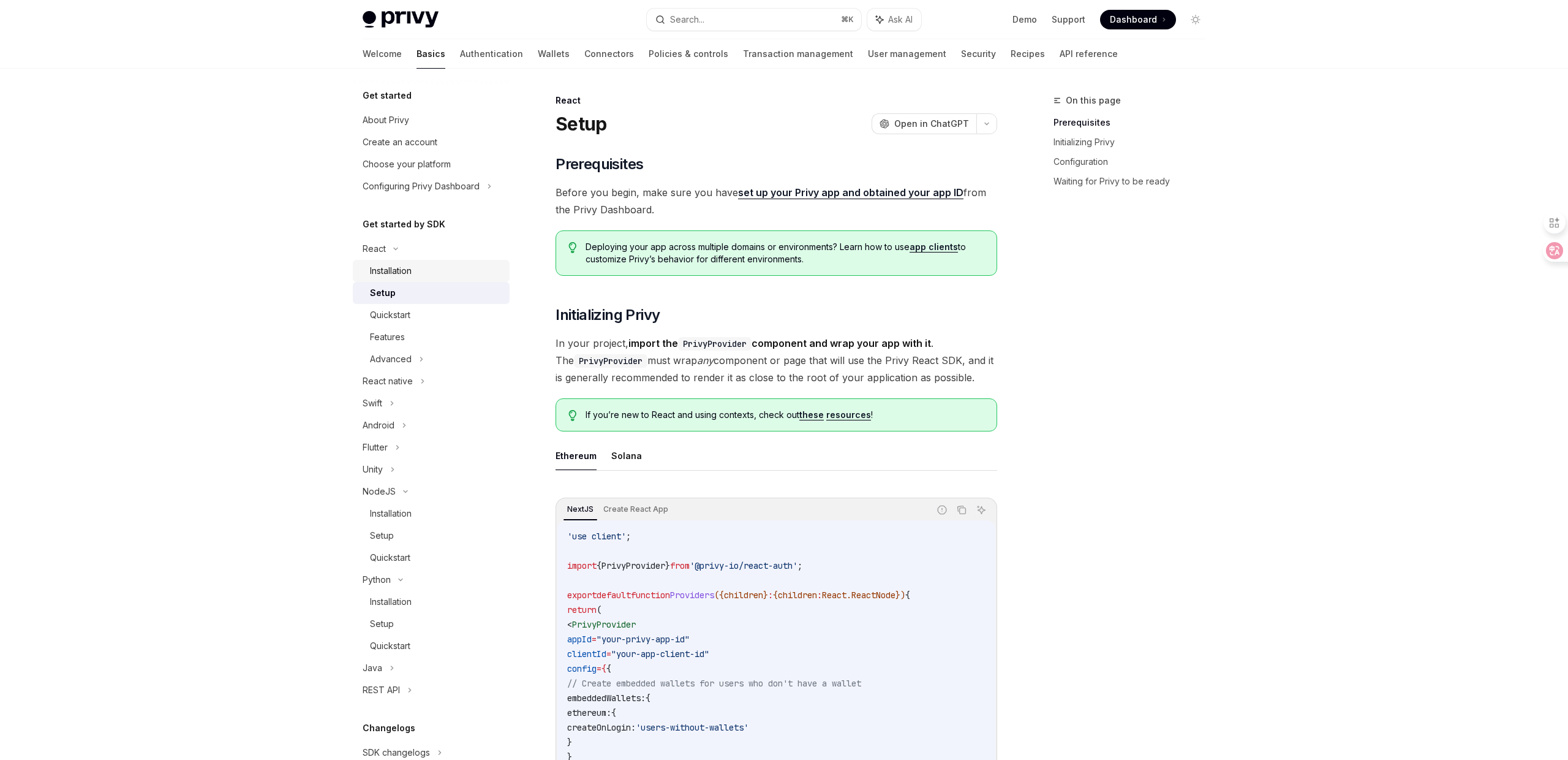
click at [473, 267] on div "Installation" at bounding box center [436, 271] width 132 height 15
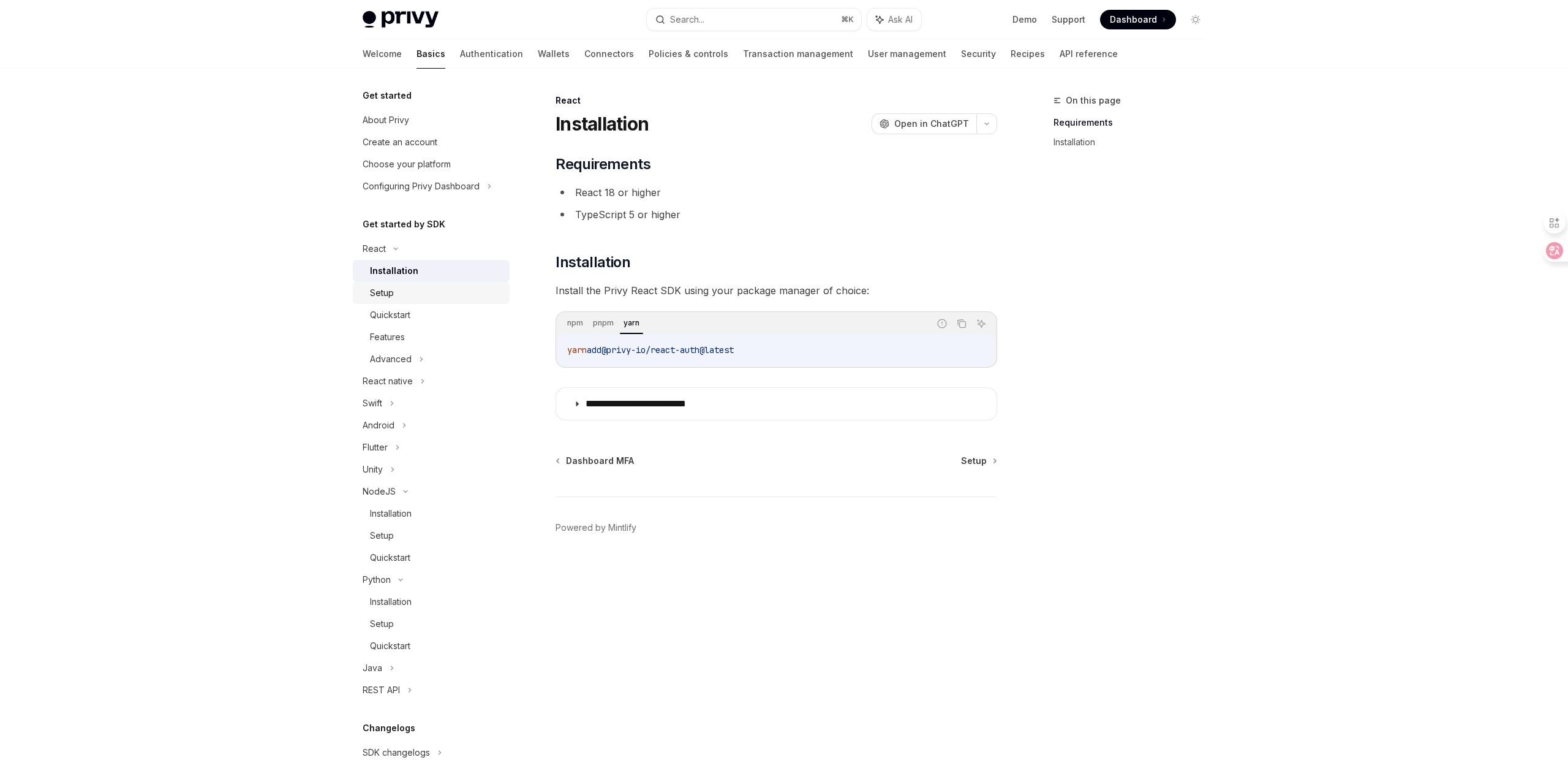
click at [420, 294] on div "Setup" at bounding box center [436, 293] width 132 height 15
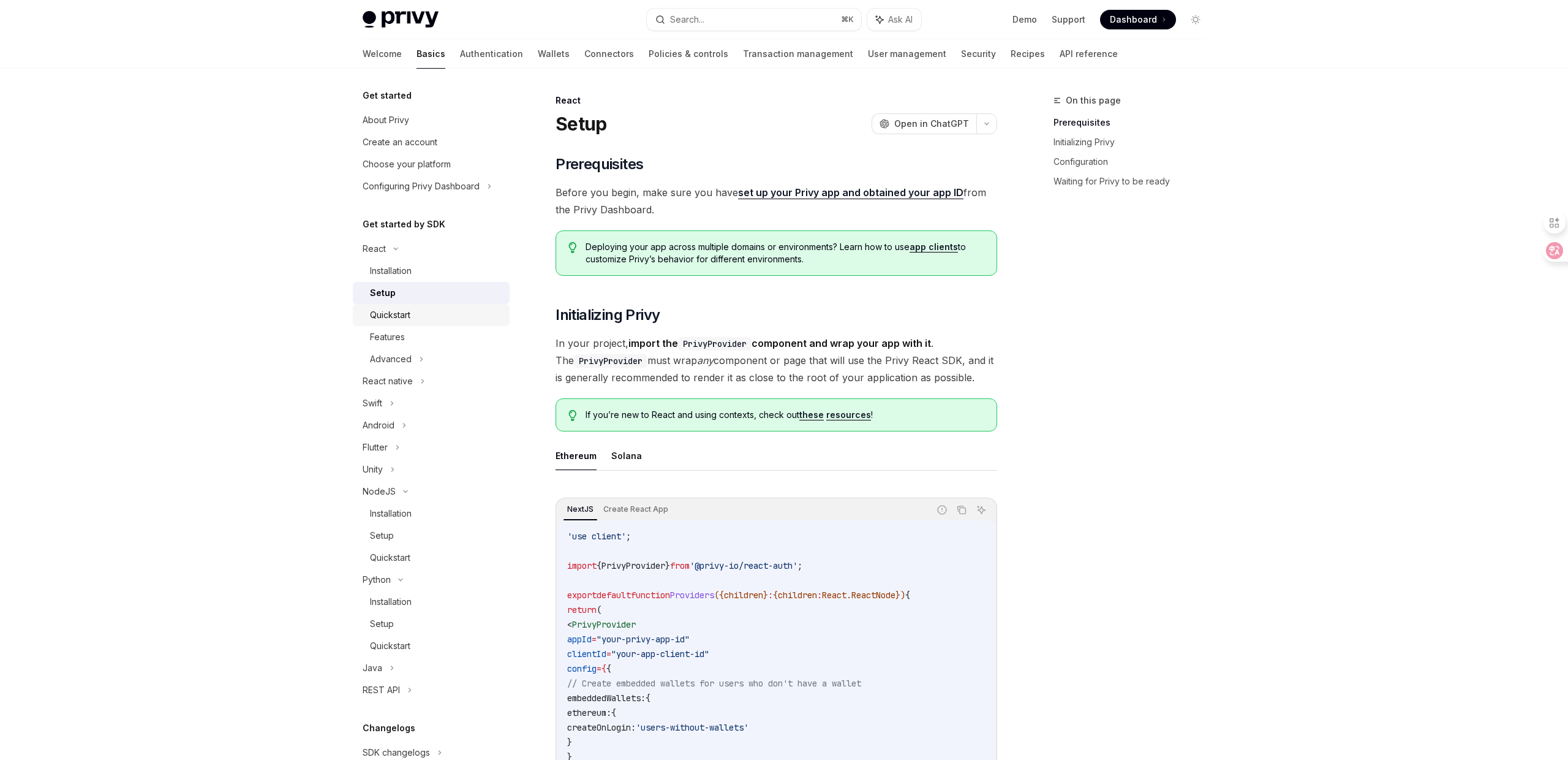
click at [432, 314] on div "Quickstart" at bounding box center [436, 315] width 132 height 15
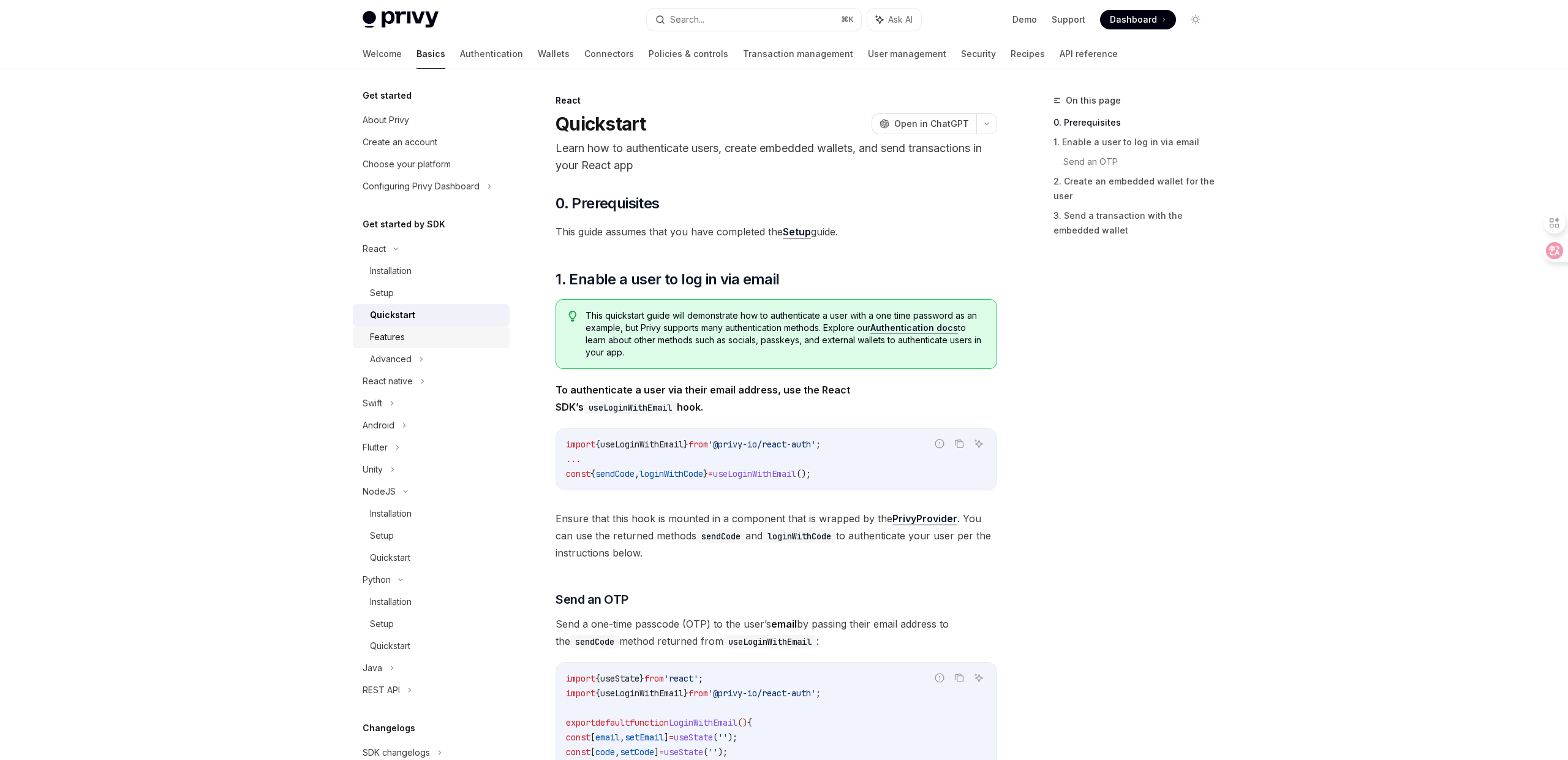
click at [442, 335] on div "Features" at bounding box center [436, 337] width 132 height 15
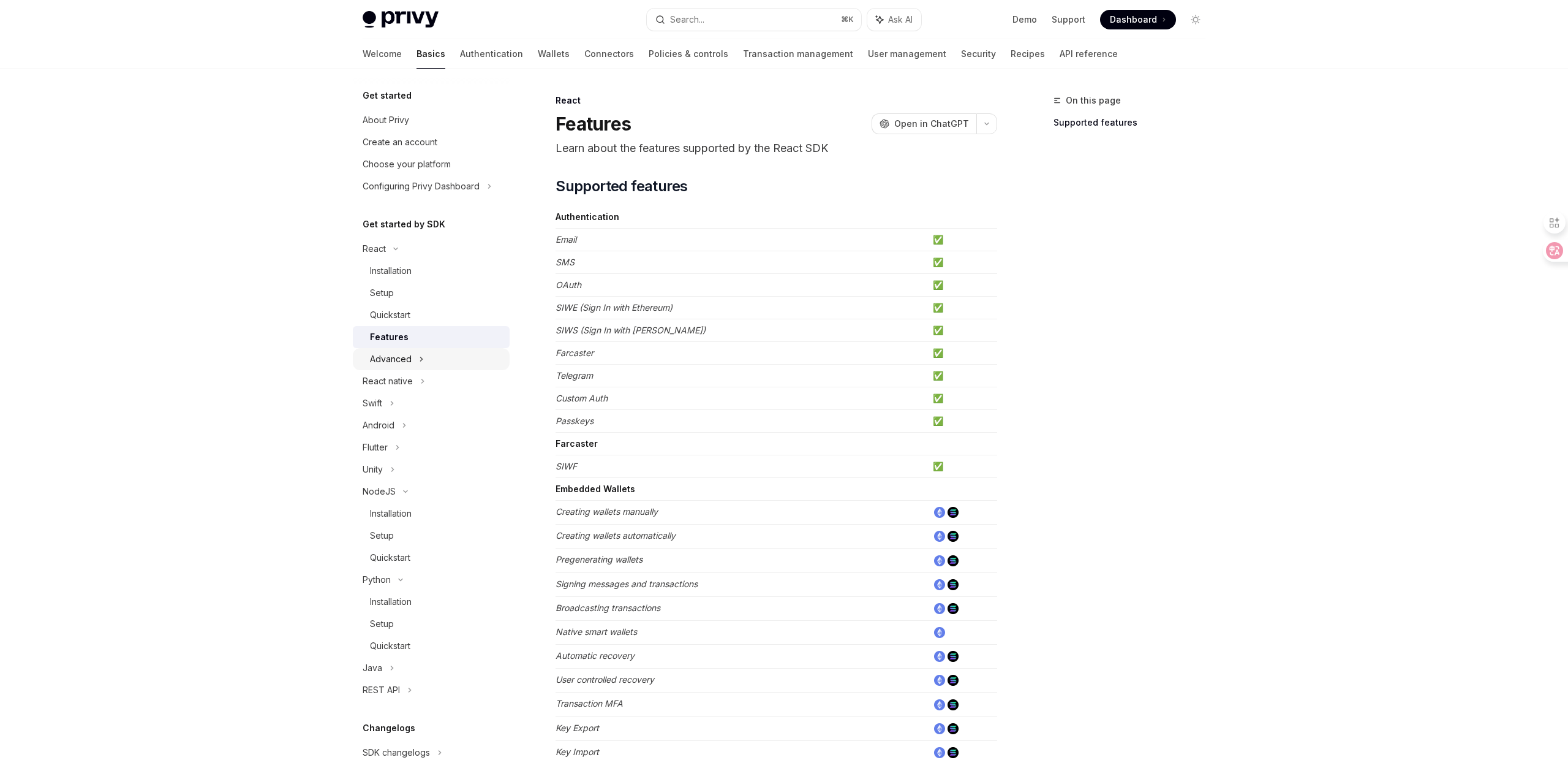
click at [456, 352] on div "Advanced" at bounding box center [431, 359] width 157 height 22
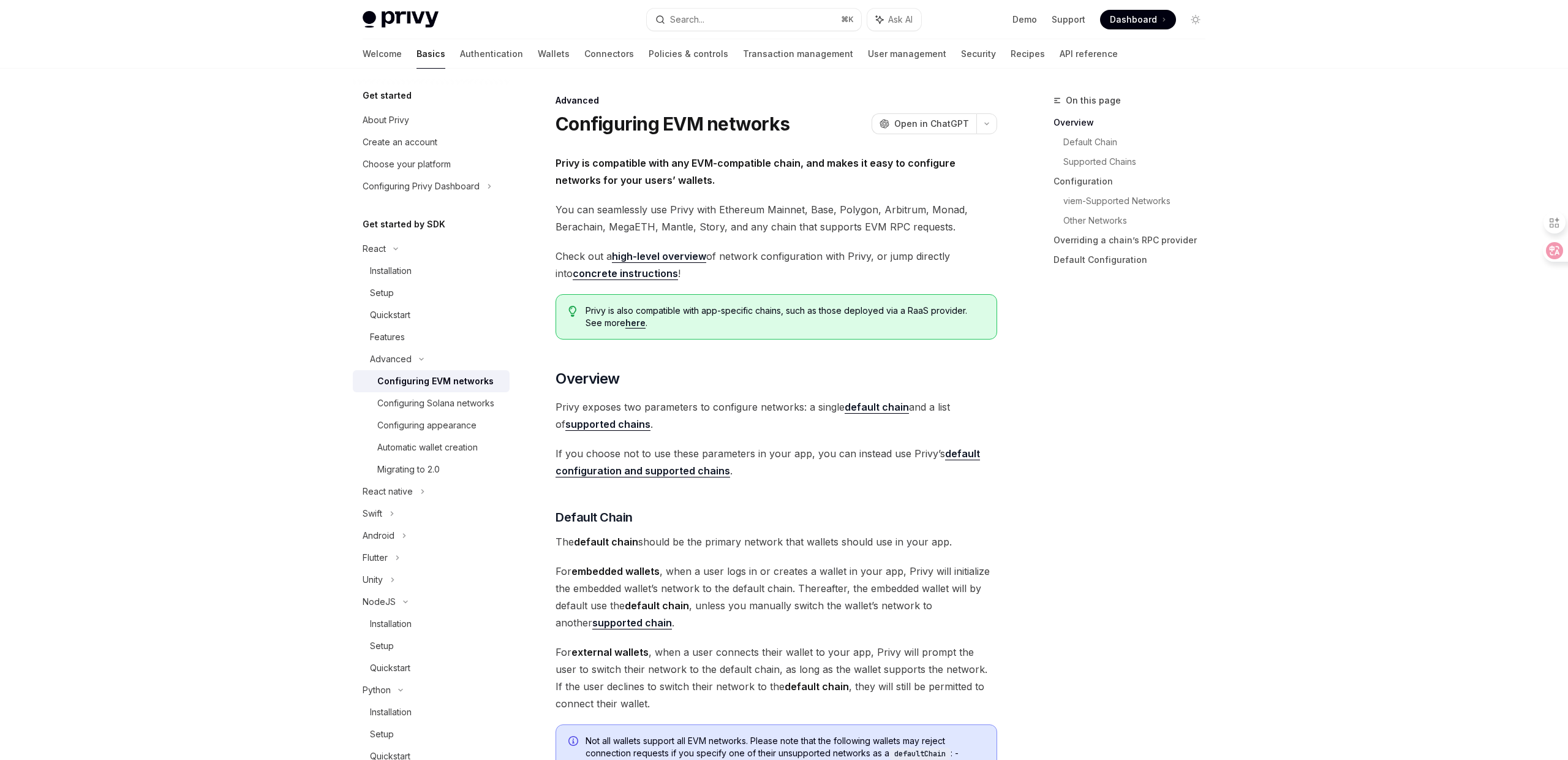
click at [462, 371] on link "Configuring EVM networks" at bounding box center [431, 381] width 157 height 22
click at [404, 274] on div "Installation" at bounding box center [391, 271] width 42 height 15
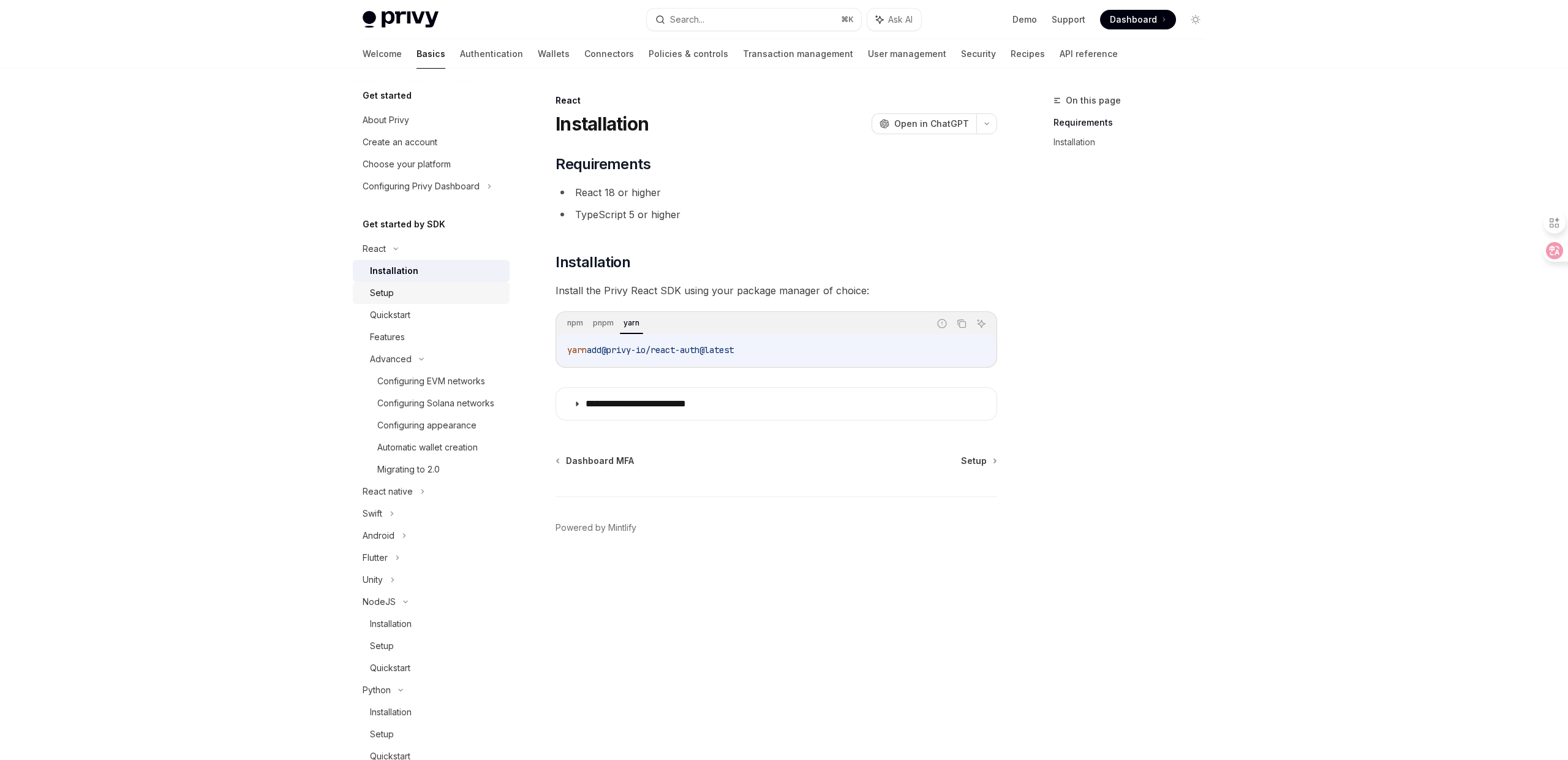
click at [460, 300] on div "Setup" at bounding box center [436, 293] width 132 height 15
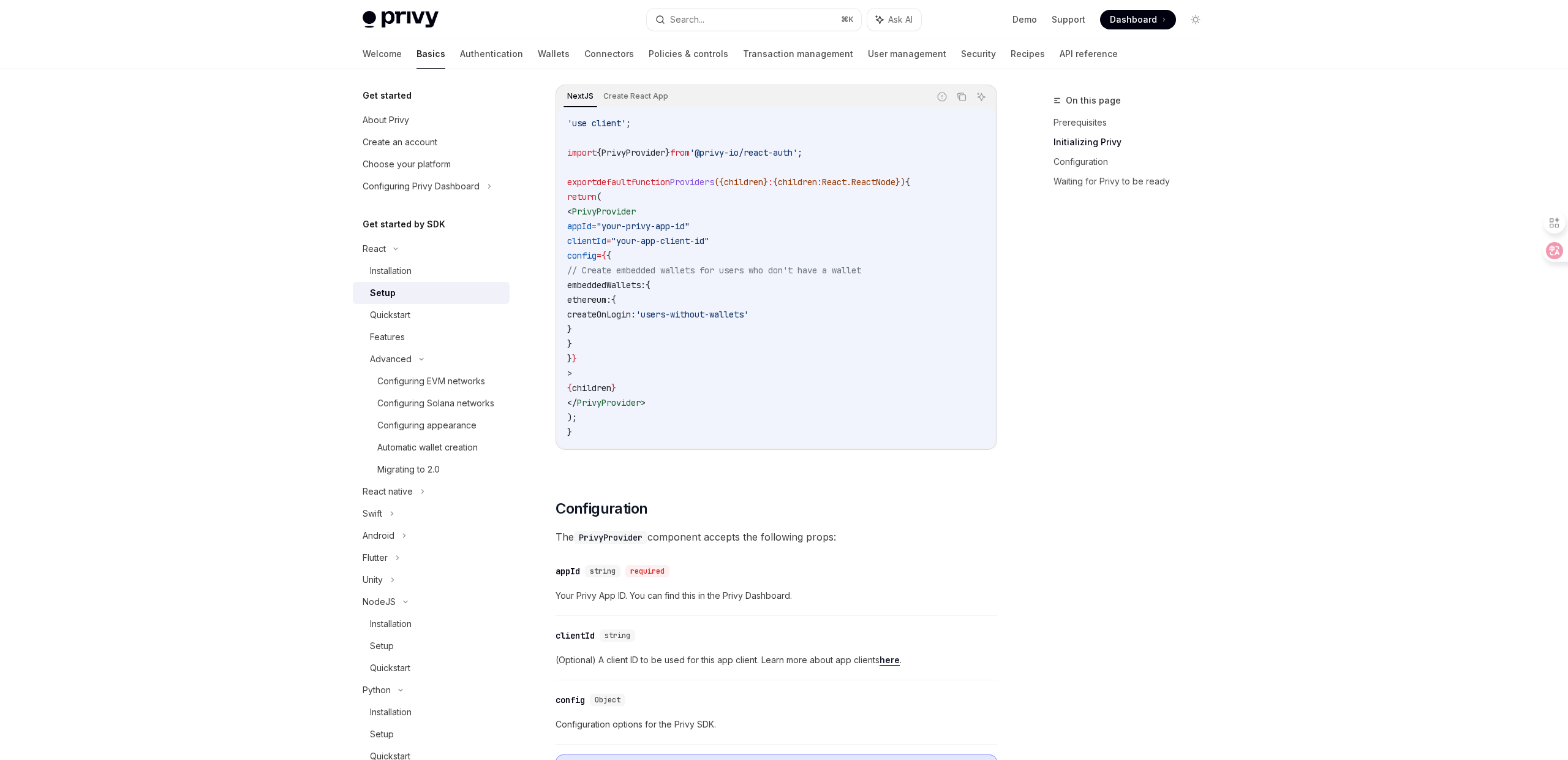
scroll to position [415, 0]
click at [472, 317] on div "Quickstart" at bounding box center [436, 315] width 132 height 15
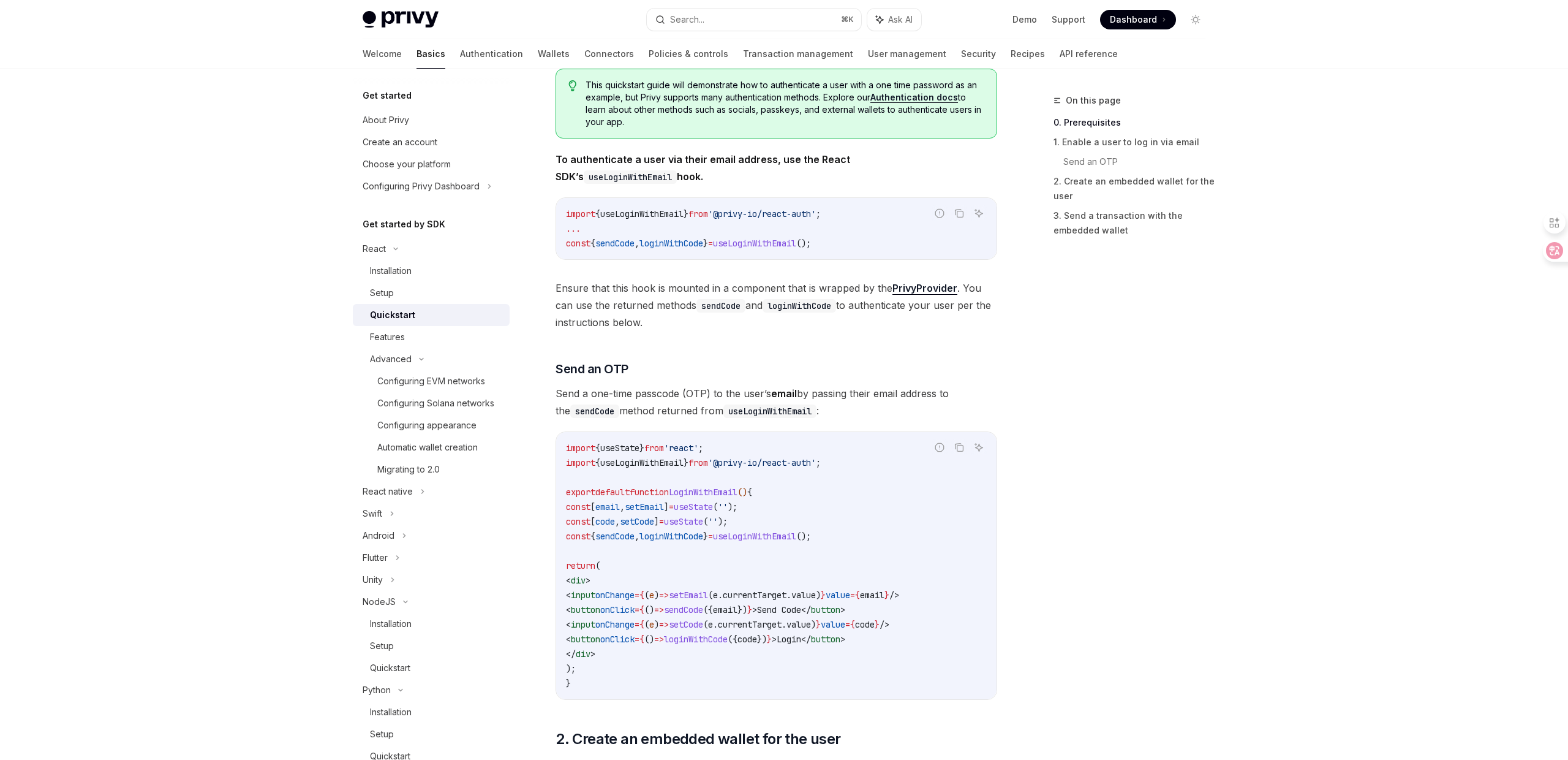
scroll to position [277, 0]
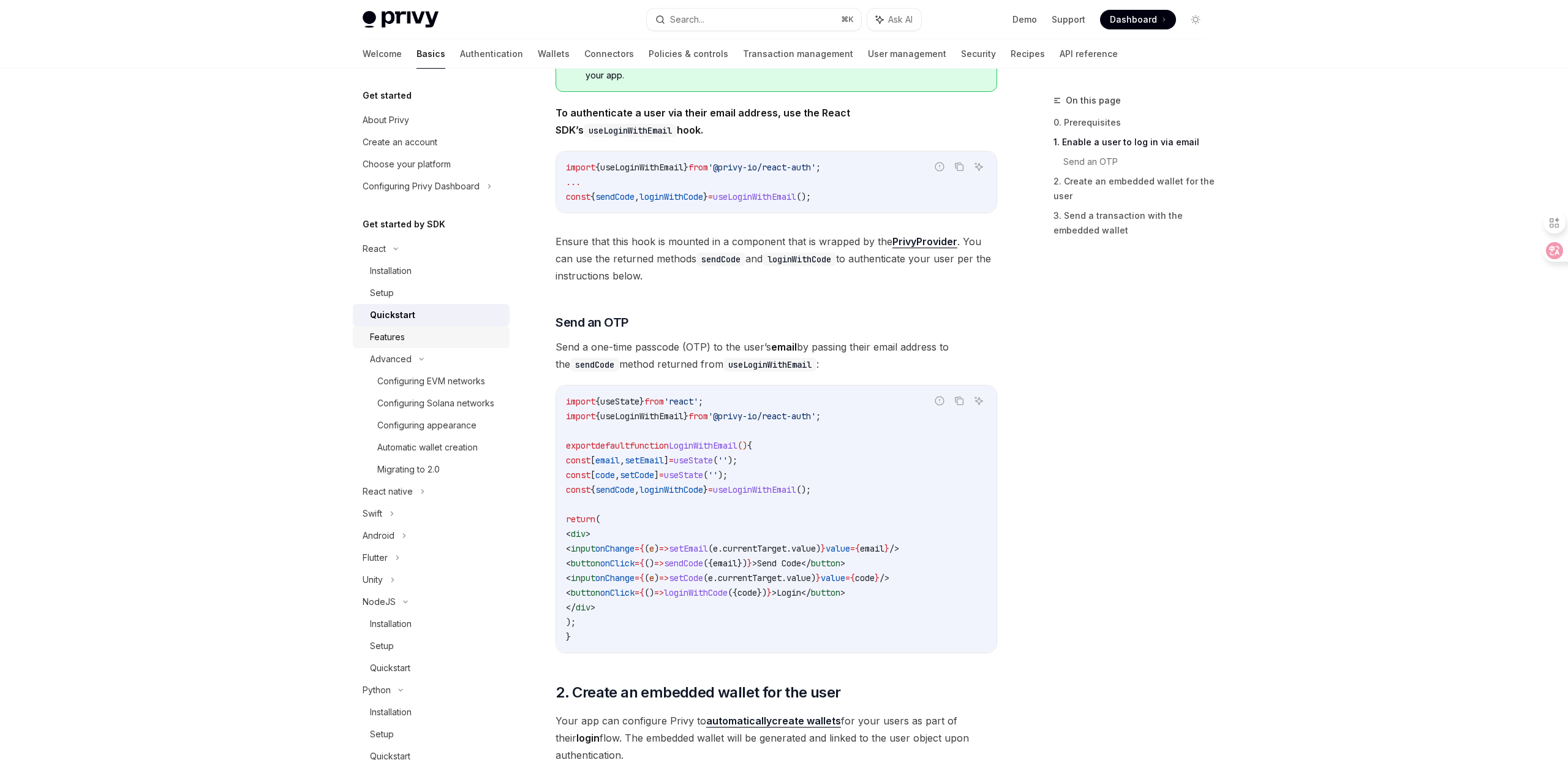
click at [406, 342] on div "Features" at bounding box center [436, 337] width 132 height 15
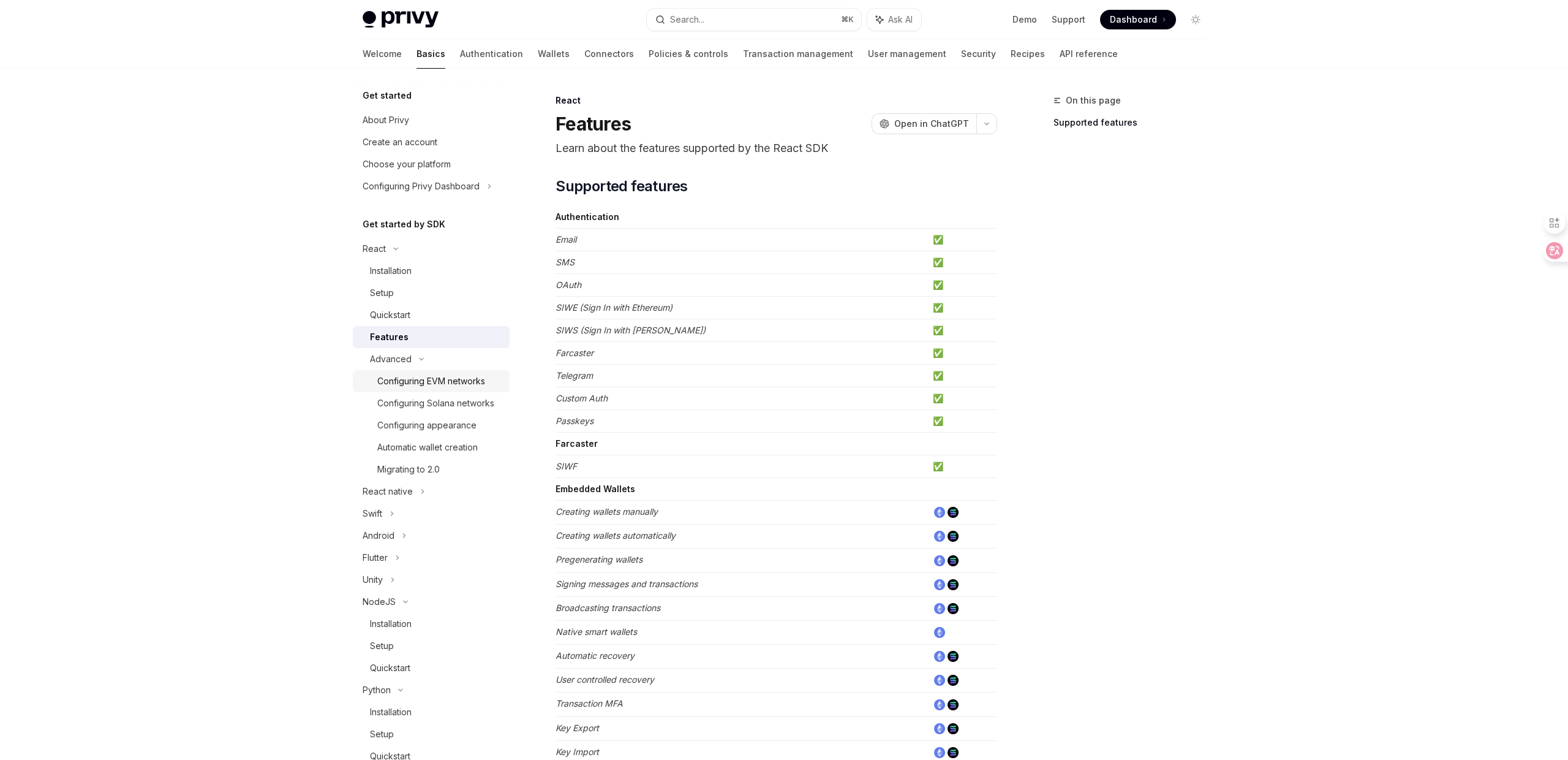
click at [481, 377] on div "Configuring EVM networks" at bounding box center [432, 381] width 108 height 15
type textarea "*"
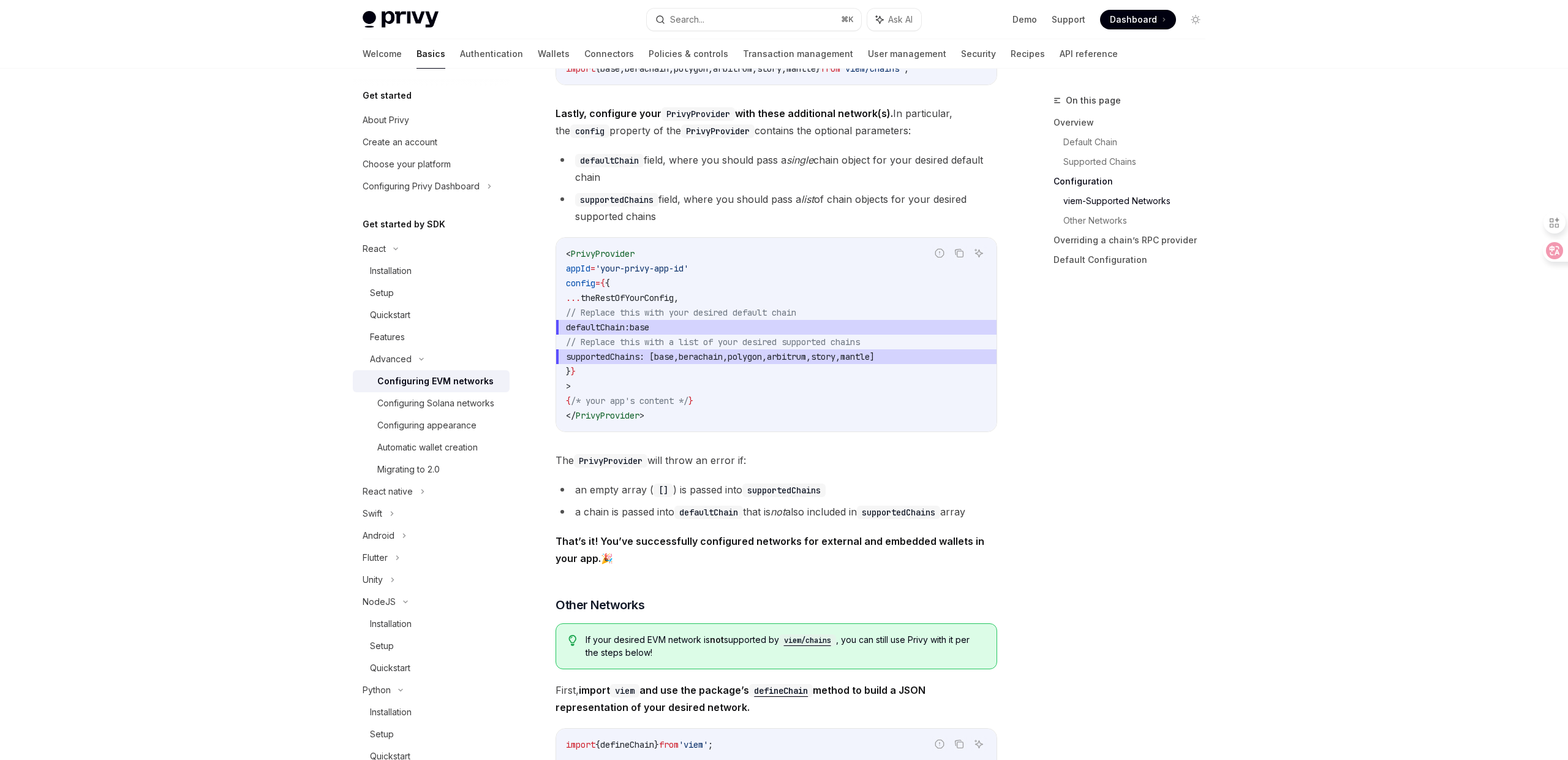
click at [1109, 443] on div "On this page Overview Default Chain Supported Chains Configuration viem-Support…" at bounding box center [1122, 426] width 186 height 667
click at [232, 285] on div "Privy Docs home page Search... ⌘ K Ask AI Demo Support Dashboard Dashboard Sear…" at bounding box center [784, 327] width 1568 height 3687
click at [833, 276] on code "< PrivyProvider appId = 'your-privy-app-id' config = { { ... theRestOfYourConfi…" at bounding box center [776, 335] width 421 height 177
